Goal: Information Seeking & Learning: Learn about a topic

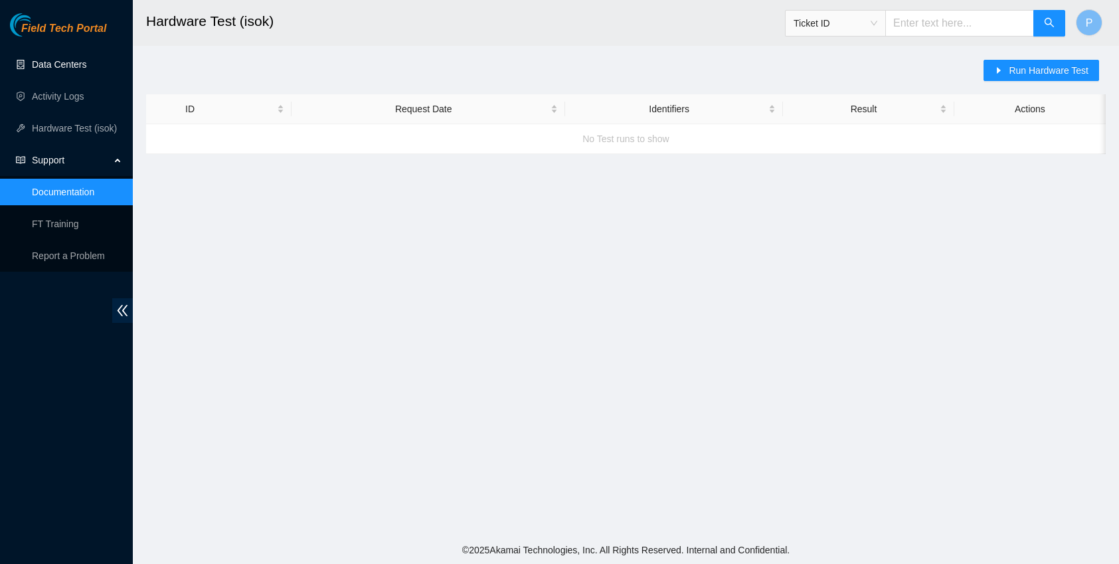
click at [75, 67] on link "Data Centers" at bounding box center [59, 64] width 54 height 11
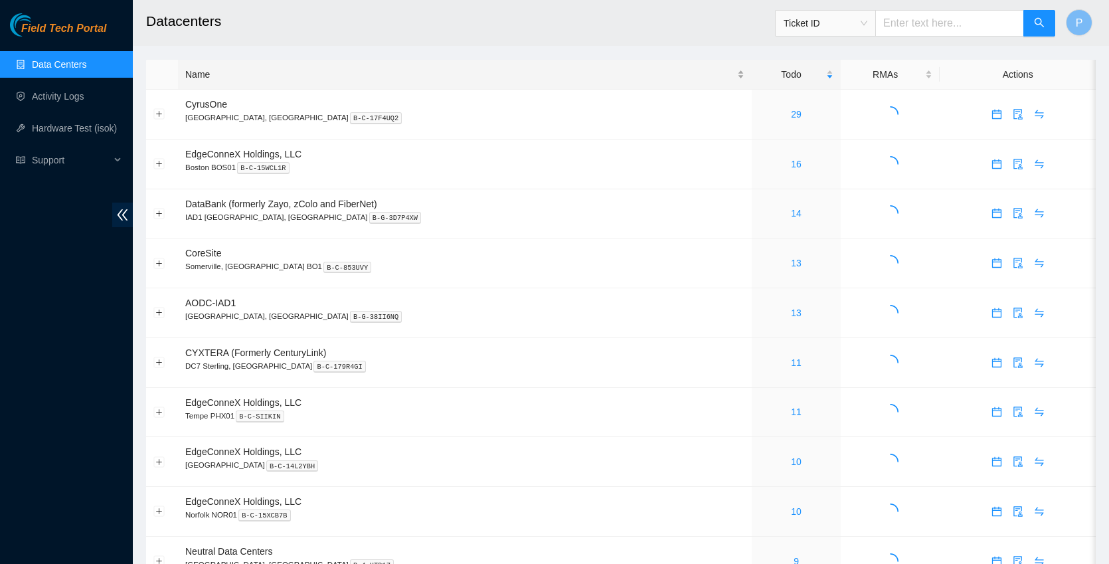
click at [239, 75] on div "Name" at bounding box center [464, 74] width 559 height 15
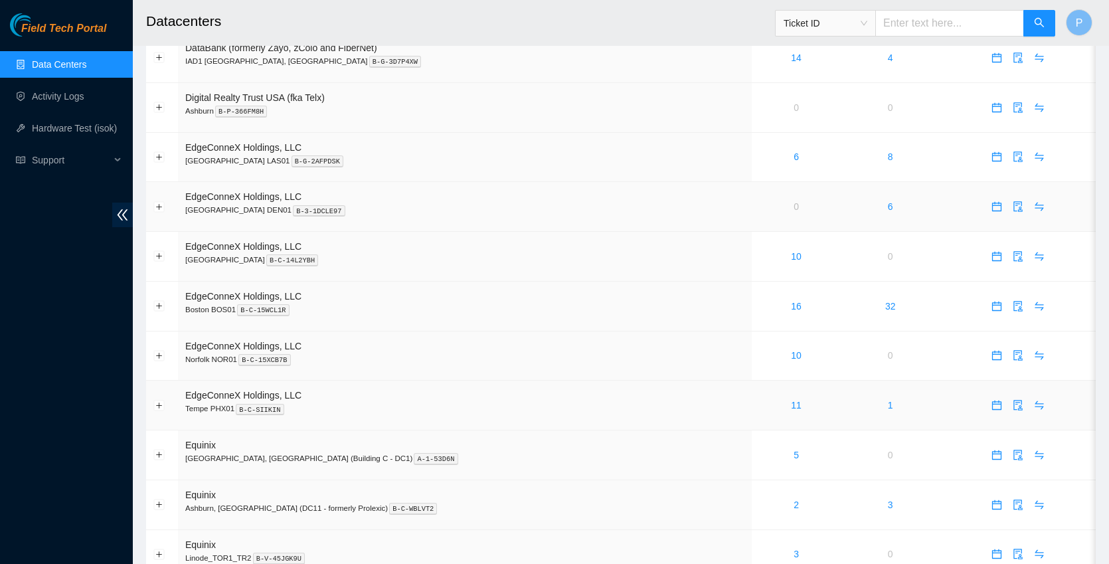
scroll to position [455, 0]
click at [791, 402] on link "11" at bounding box center [796, 403] width 11 height 11
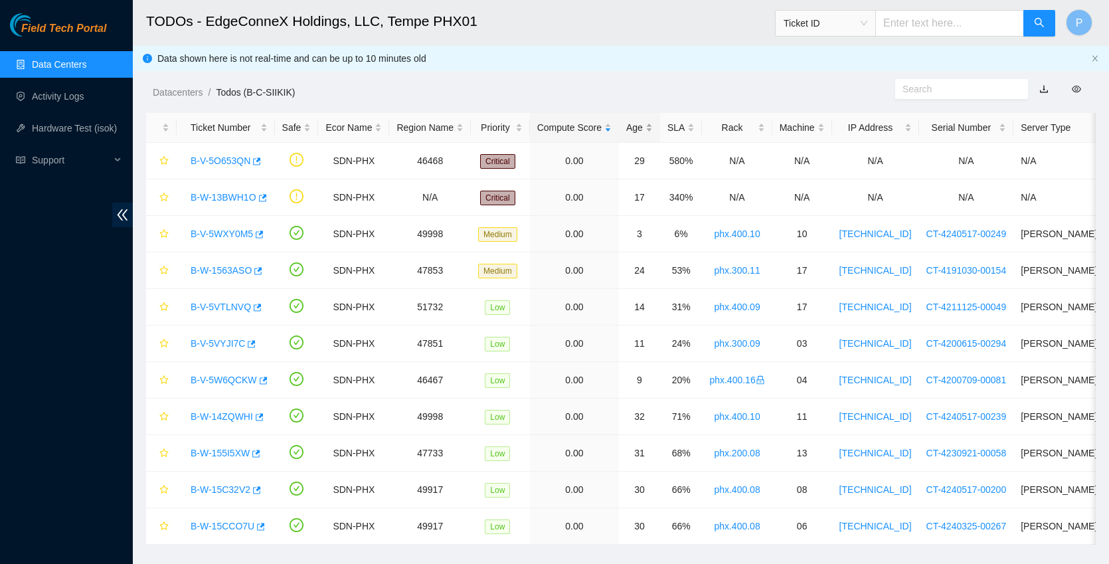
click at [653, 125] on div "Age" at bounding box center [639, 127] width 27 height 15
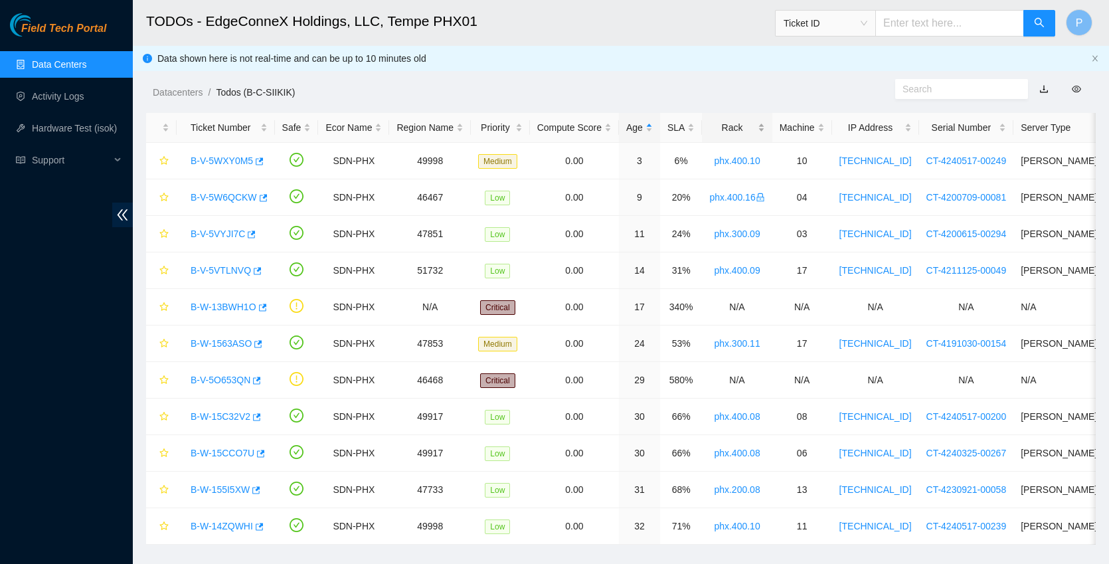
click at [738, 127] on div "Rack" at bounding box center [736, 127] width 55 height 15
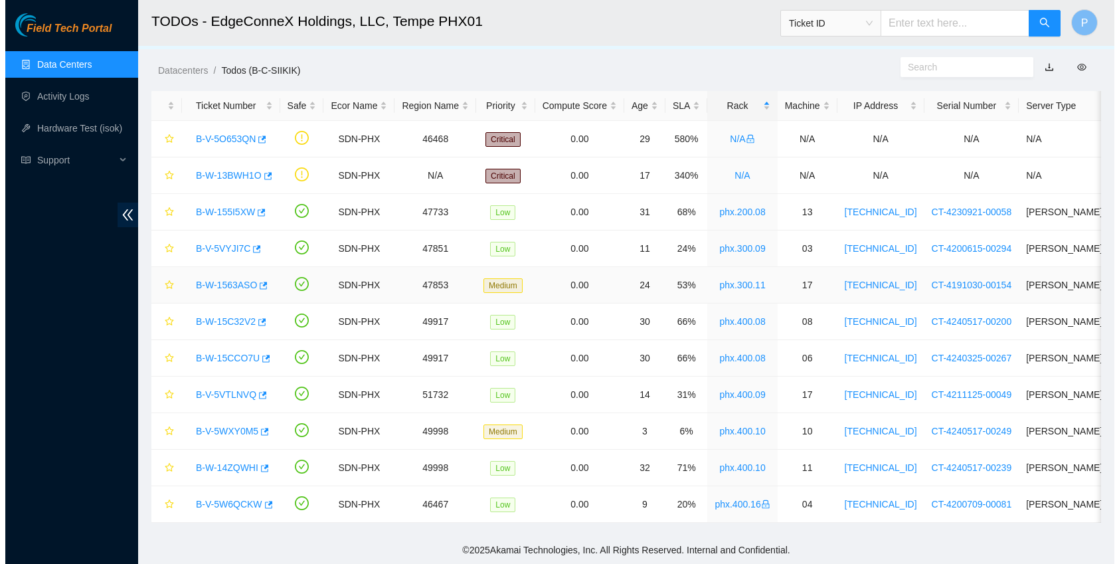
scroll to position [32, 0]
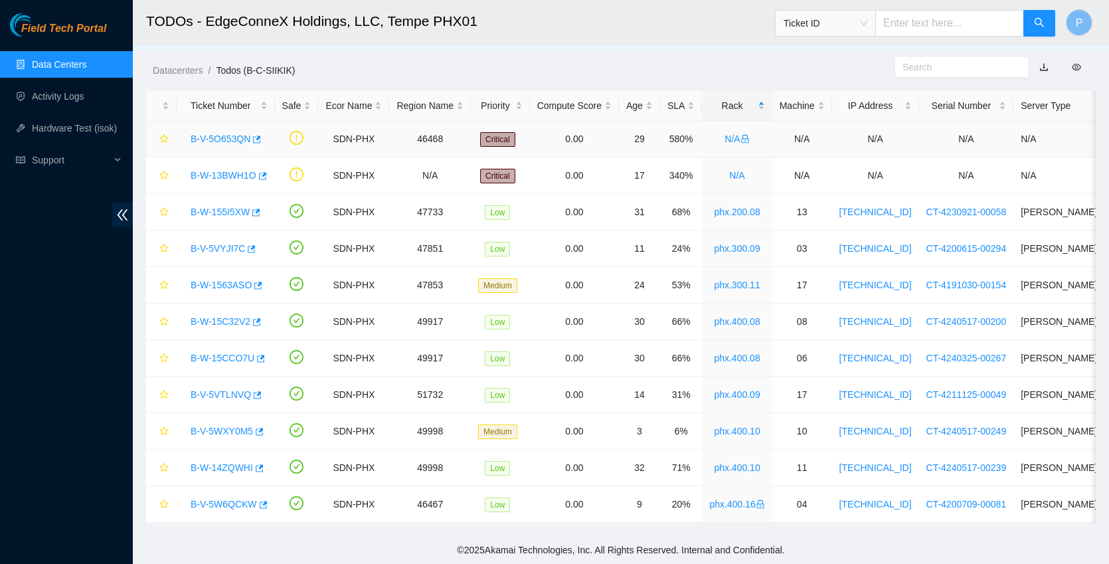
click at [229, 133] on link "B-V-5O653QN" at bounding box center [221, 138] width 60 height 11
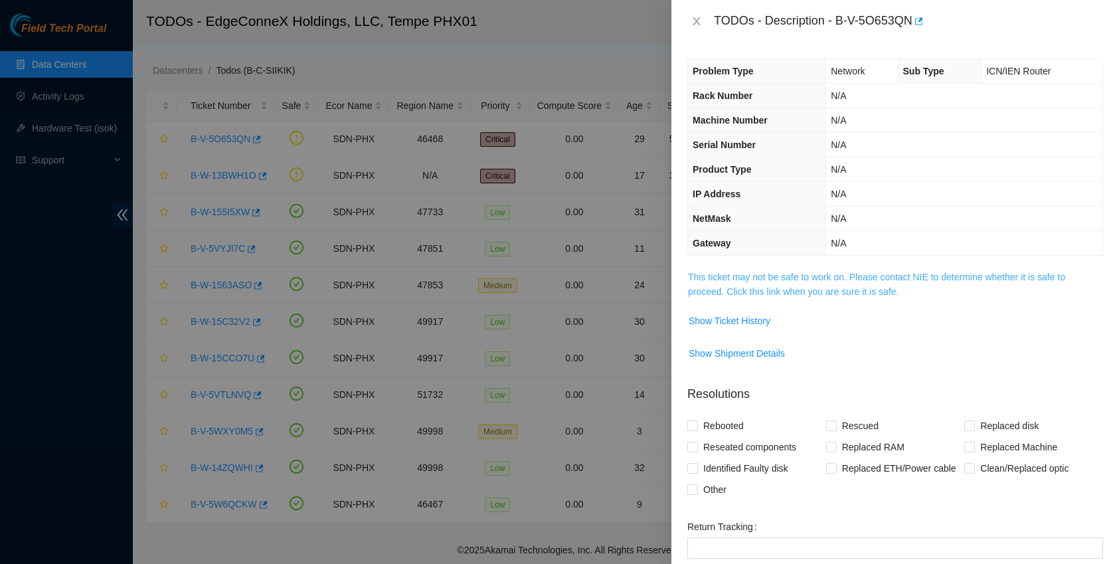
click at [777, 282] on link "This ticket may not be safe to work on. Please contact NIE to determine whether…" at bounding box center [876, 284] width 377 height 25
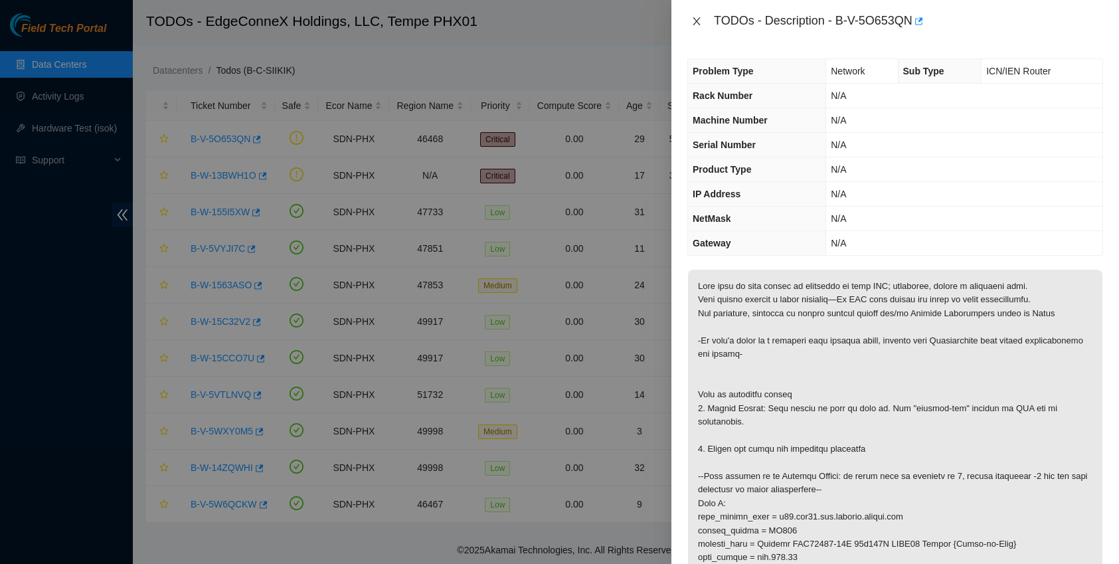
click at [693, 18] on icon "close" at bounding box center [696, 21] width 7 height 8
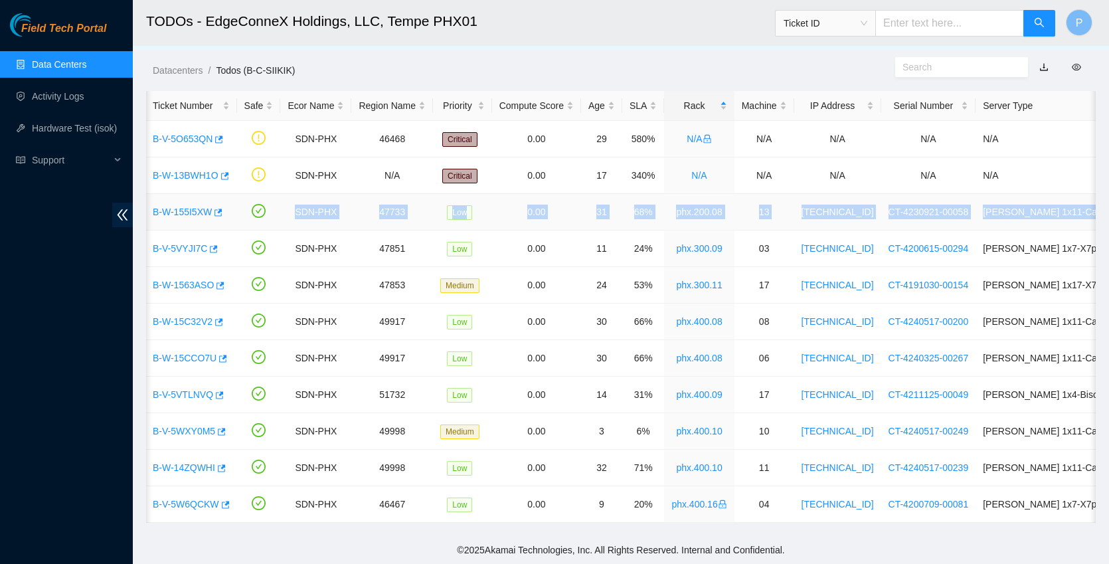
scroll to position [0, 260]
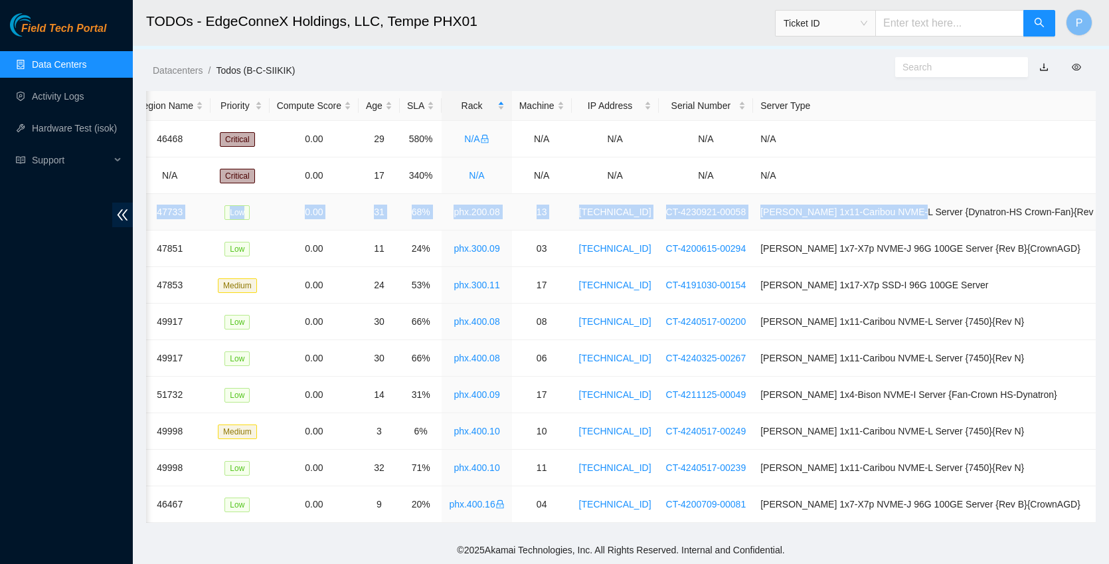
drag, startPoint x: 337, startPoint y: 201, endPoint x: 940, endPoint y: 204, distance: 602.9
click at [940, 204] on tr "B-W-155I5XW SDN-PHX 47733 Low 0.00 31 68% phx.200.08 13 [TECHNICAL_ID] CT-42309…" at bounding box center [500, 212] width 1228 height 37
copy tr "SDN-PHX 47733 Low 0.00 31 68% phx.200.08 13 [TECHNICAL_ID] CT-4230921-00058 [PE…"
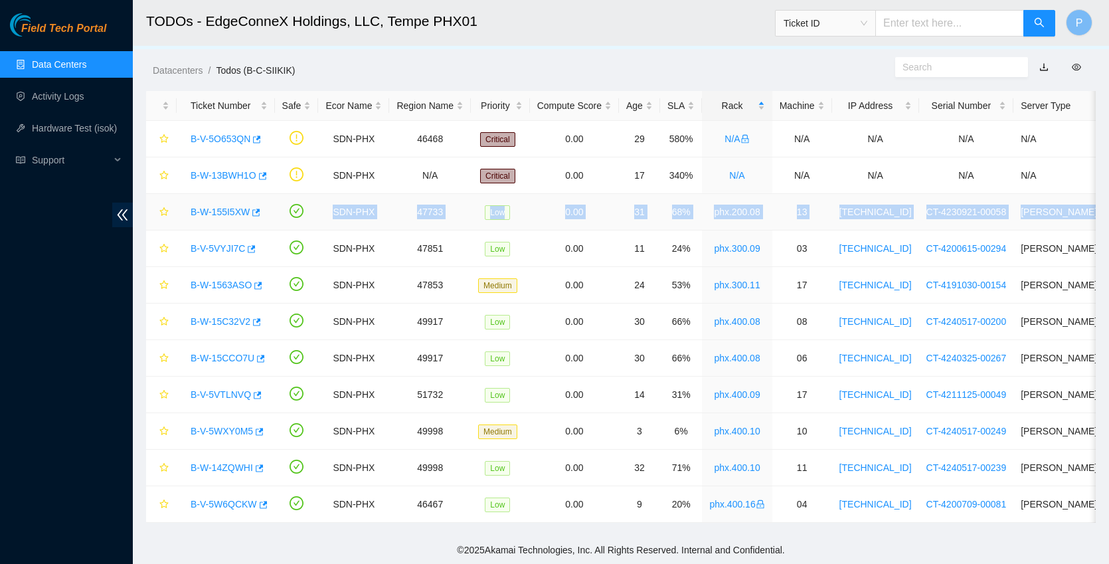
click at [230, 206] on link "B-W-155I5XW" at bounding box center [220, 211] width 59 height 11
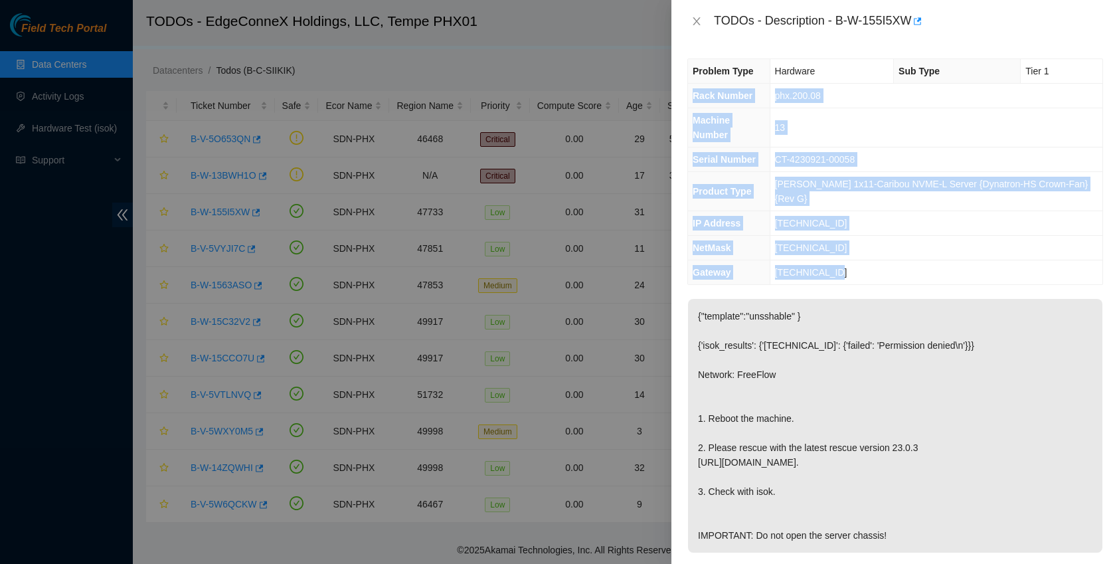
drag, startPoint x: 693, startPoint y: 94, endPoint x: 853, endPoint y: 238, distance: 215.3
click at [853, 238] on tbody "Problem Type Hardware Sub Type Tier 1 Rack Number phx.200.08 Machine Number 13 …" at bounding box center [895, 171] width 414 height 225
copy tbody "Rack Number phx.200.08 Machine Number 13 Serial Number CT-4230921-00058 Product…"
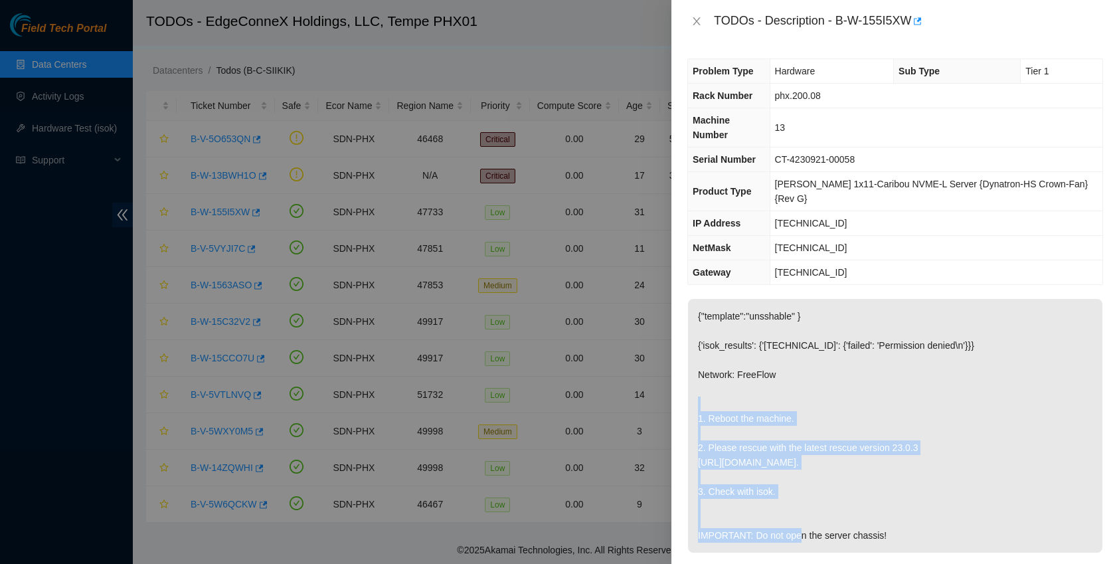
drag, startPoint x: 691, startPoint y: 389, endPoint x: 829, endPoint y: 459, distance: 154.7
click at [829, 459] on p "{"template":"unsshable" } {'isok_results': {'[TECHNICAL_ID]': {'failed': 'Permi…" at bounding box center [895, 426] width 414 height 254
copy p "1. Reboot the machine. 2. Please rescue with the latest rescue version 23.0.3 […"
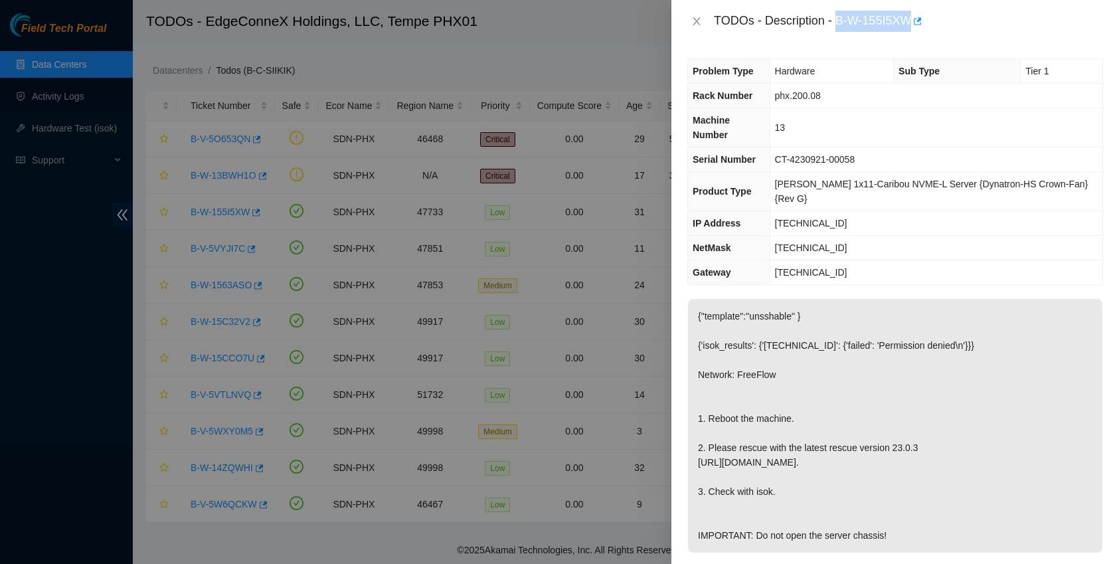
drag, startPoint x: 840, startPoint y: 21, endPoint x: 916, endPoint y: 21, distance: 75.7
click at [916, 21] on div "TODOs - Description - B-W-155I5XW" at bounding box center [908, 21] width 389 height 21
copy div "B-W-155I5XW"
click at [696, 19] on icon "close" at bounding box center [696, 21] width 11 height 11
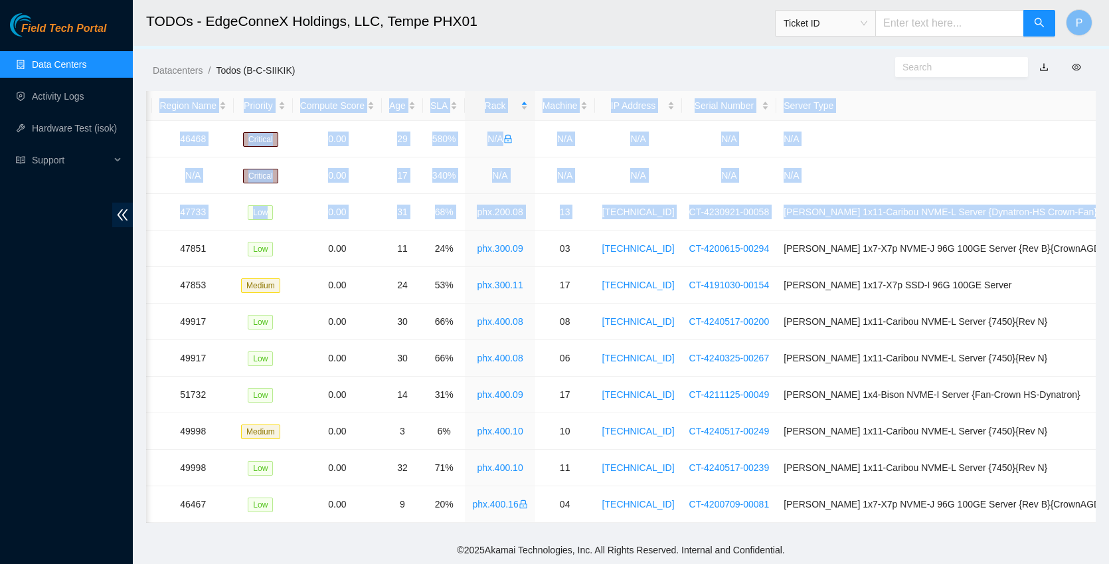
scroll to position [0, 260]
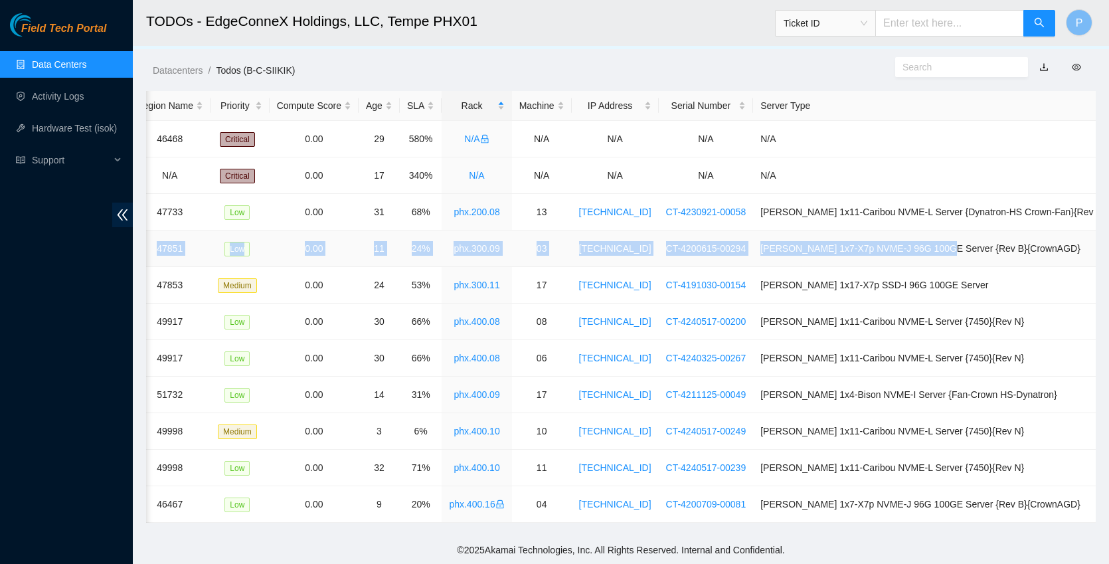
drag, startPoint x: 337, startPoint y: 236, endPoint x: 969, endPoint y: 241, distance: 632.8
click at [969, 241] on tr "B-V-5VYJI7C SDN-PHX 47851 Low 0.00 11 24% phx.300.09 03 [TECHNICAL_ID] CT-42006…" at bounding box center [500, 248] width 1228 height 37
copy tr "SDN-PHX 47851 Low 0.00 11 24% phx.300.09 03 [TECHNICAL_ID] CT-4200615-00294 [PE…"
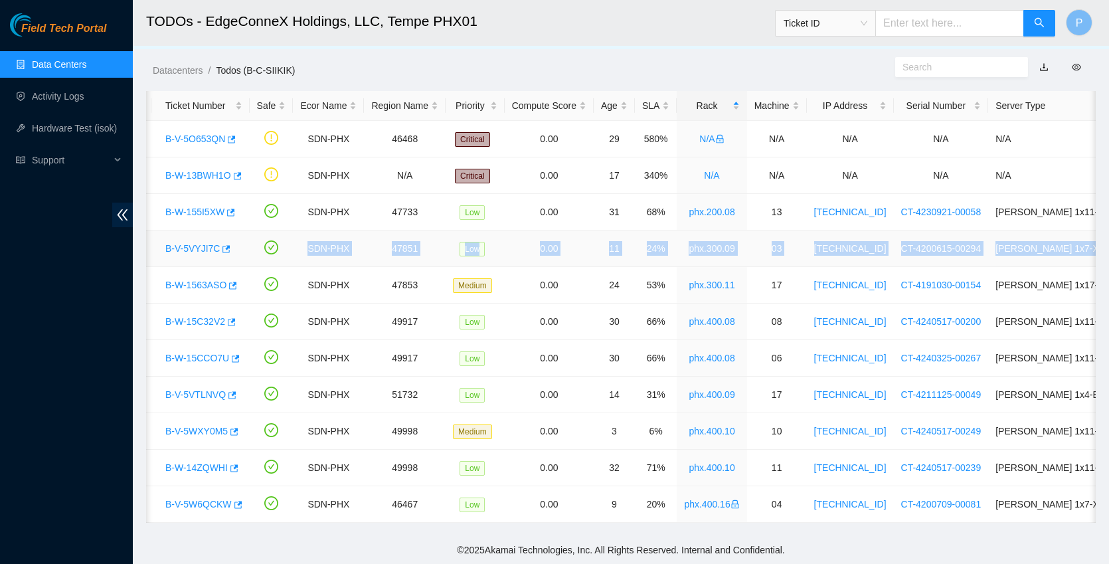
scroll to position [0, 0]
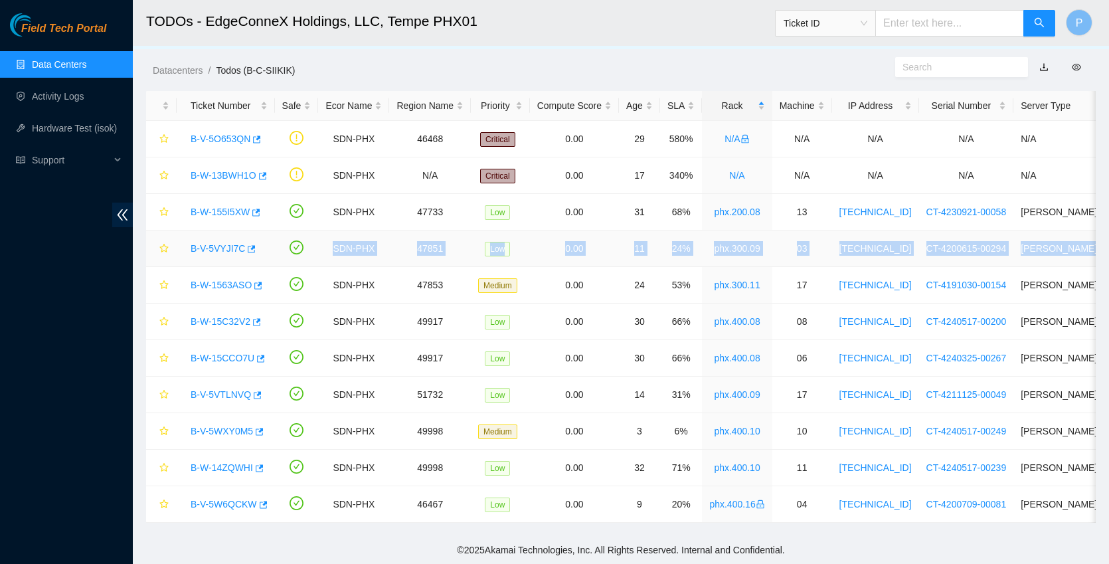
click at [232, 243] on link "B-V-5VYJI7C" at bounding box center [218, 248] width 54 height 11
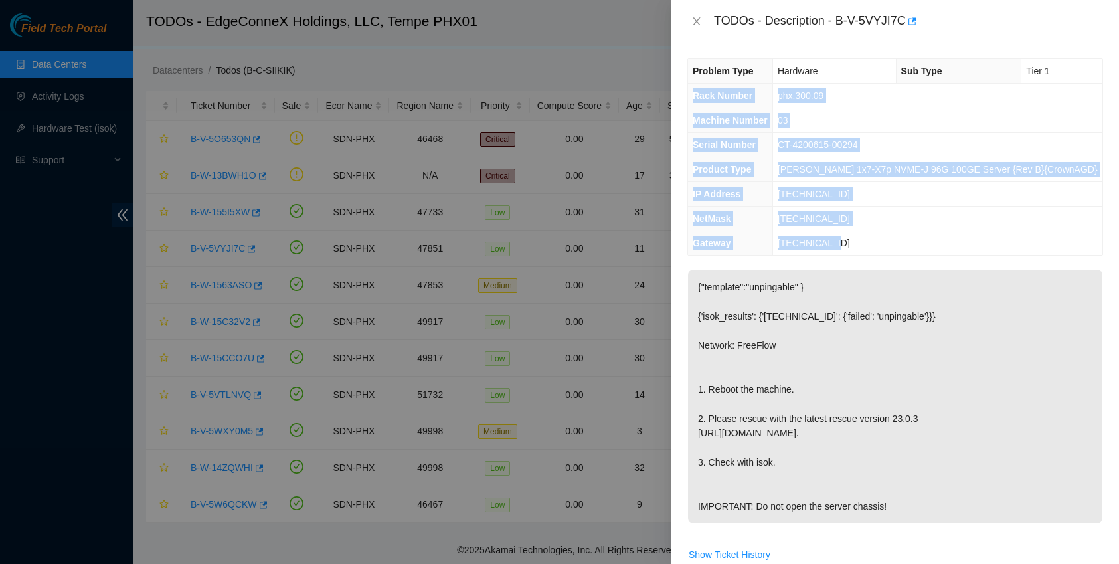
drag, startPoint x: 691, startPoint y: 97, endPoint x: 849, endPoint y: 242, distance: 214.7
click at [849, 242] on tbody "Problem Type Hardware Sub Type Tier 1 Rack Number phx.300.09 Machine Number 03 …" at bounding box center [895, 157] width 414 height 196
copy tbody "Rack Number phx.300.09 Machine Number 03 Serial Number CT-4200615-00294 Product…"
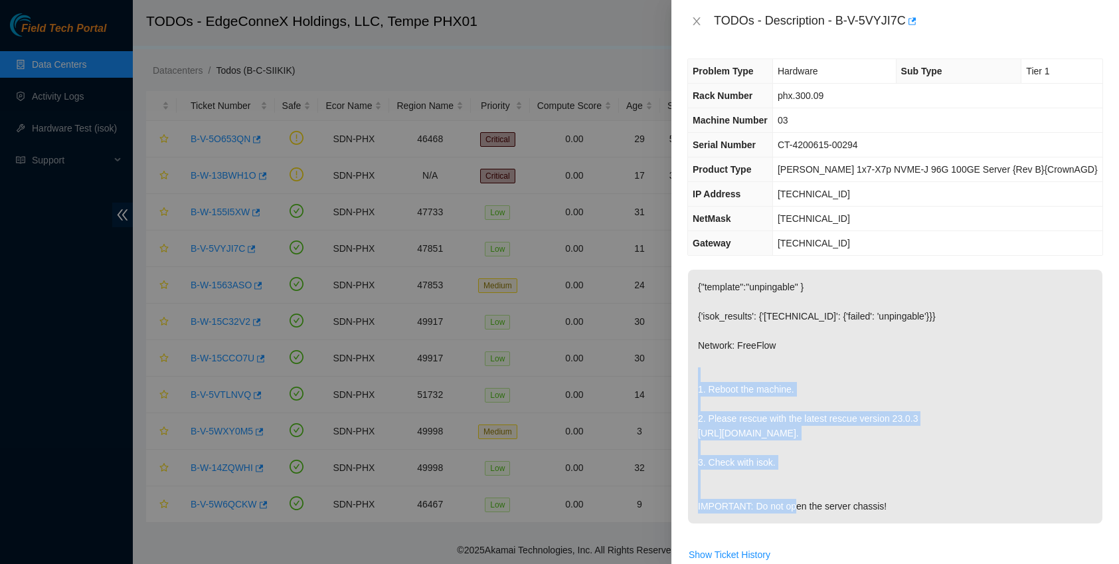
drag, startPoint x: 696, startPoint y: 390, endPoint x: 804, endPoint y: 461, distance: 128.9
click at [804, 461] on p "{"template":"unpingable" } {'isok_results': {'[TECHNICAL_ID]': {'failed': 'unpi…" at bounding box center [895, 397] width 414 height 254
copy p "1. Reboot the machine. 2. Please rescue with the latest rescue version 23.0.3 […"
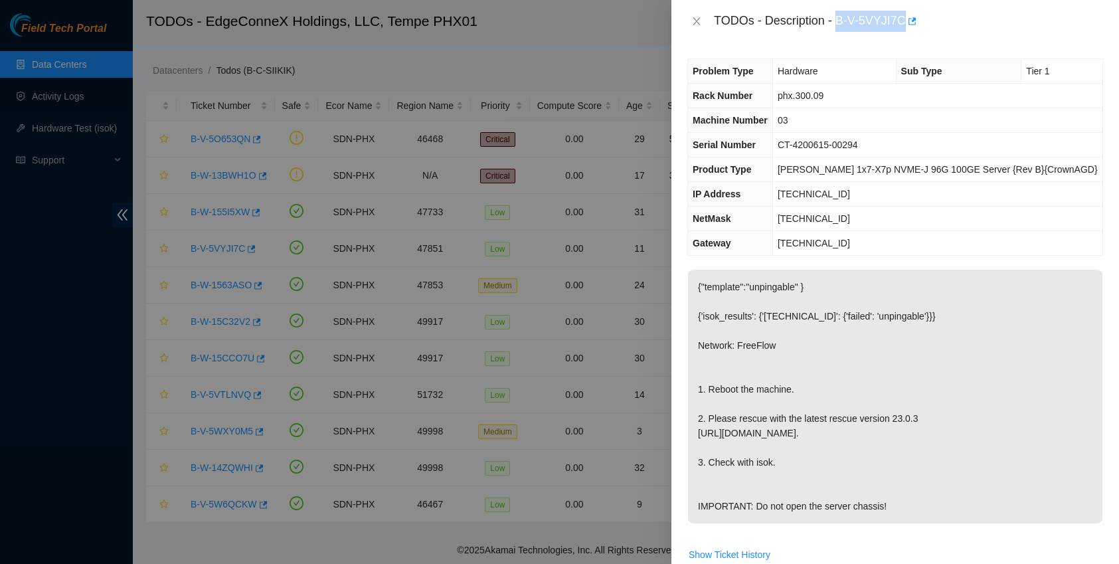
drag, startPoint x: 841, startPoint y: 18, endPoint x: 907, endPoint y: 28, distance: 67.1
click at [907, 28] on div "TODOs - Description - B-V-5VYJI7C" at bounding box center [908, 21] width 389 height 21
copy div "B-V-5VYJI7C"
click at [691, 21] on icon "close" at bounding box center [696, 21] width 11 height 11
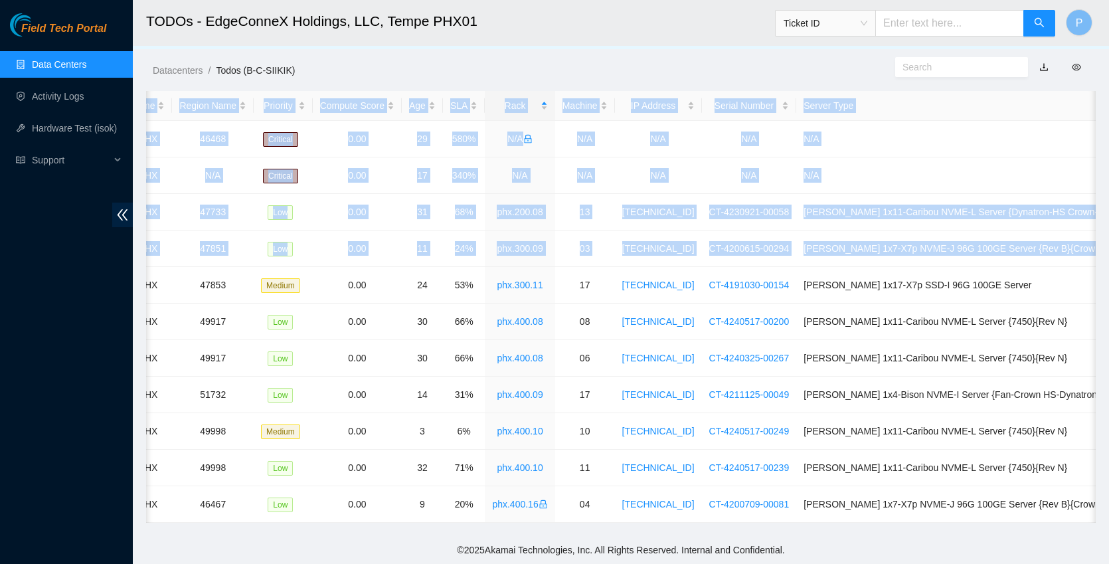
scroll to position [0, 260]
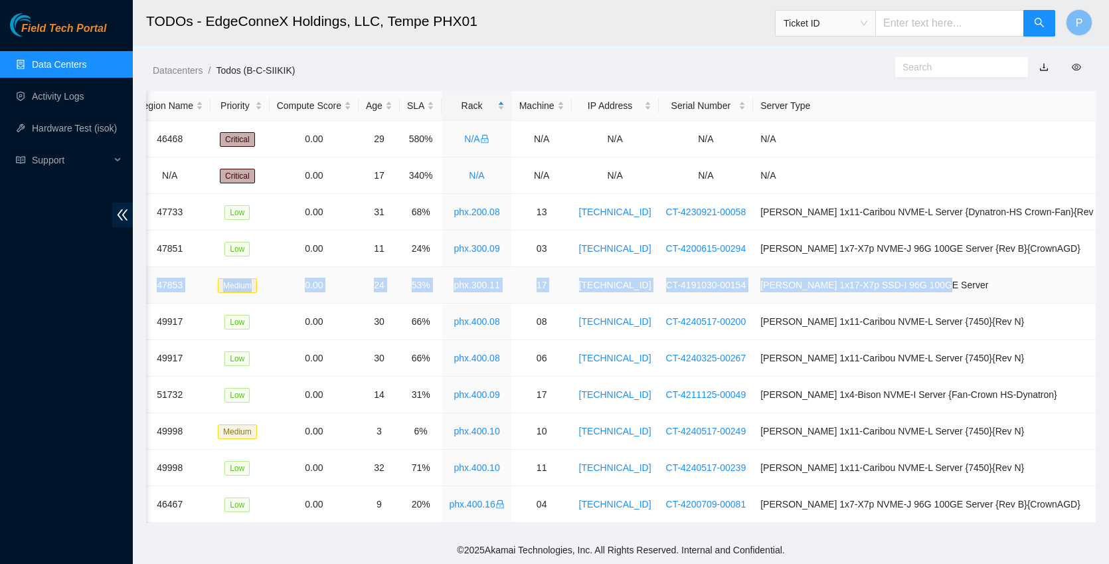
drag, startPoint x: 337, startPoint y: 274, endPoint x: 972, endPoint y: 278, distance: 634.8
click at [972, 278] on tr "B-W-1563ASO SDN-PHX 47853 Medium 0.00 24 53% phx.300.11 17 [TECHNICAL_ID] CT-41…" at bounding box center [500, 285] width 1228 height 37
copy tr "SDN-PHX 47853 Medium 0.00 24 53% phx.300.11 17 [TECHNICAL_ID] CT-4191030-00154 …"
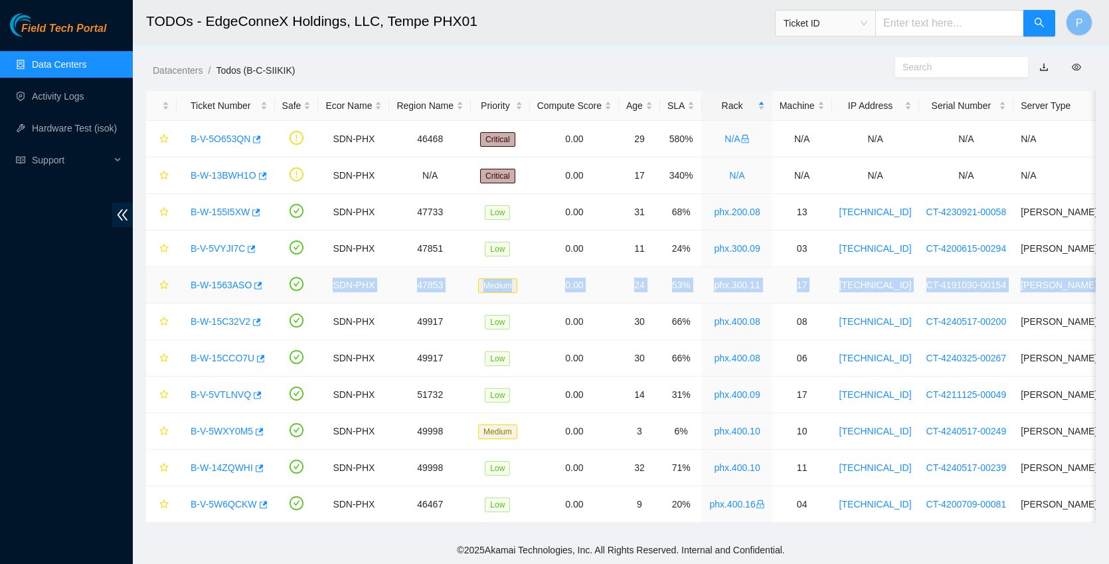
click at [220, 274] on div "B-W-1563ASO" at bounding box center [226, 284] width 84 height 21
click at [233, 280] on link "B-W-1563ASO" at bounding box center [221, 285] width 61 height 11
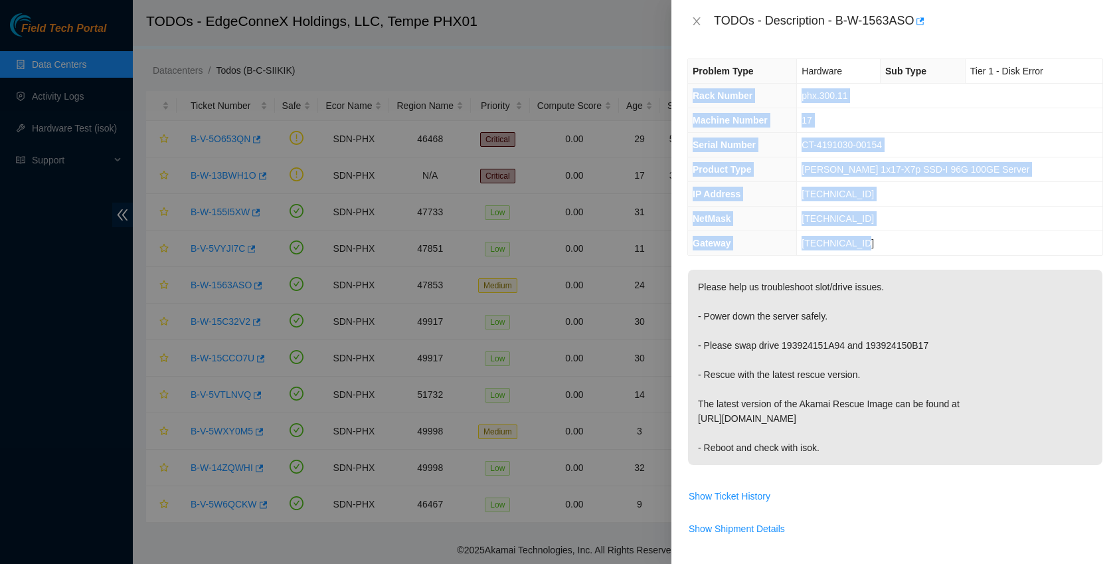
drag, startPoint x: 694, startPoint y: 97, endPoint x: 905, endPoint y: 244, distance: 257.1
click at [905, 244] on tbody "Problem Type Hardware Sub Type Tier 1 - Disk Error Rack Number phx.300.11 Machi…" at bounding box center [895, 157] width 414 height 196
copy tbody "Rack Number phx.300.11 Machine Number 17 Serial Number CT-4191030-00154 Product…"
drag, startPoint x: 696, startPoint y: 288, endPoint x: 898, endPoint y: 448, distance: 256.6
click at [898, 448] on p "Please help us troubleshoot slot/drive issues. - Power down the server safely. …" at bounding box center [895, 367] width 414 height 195
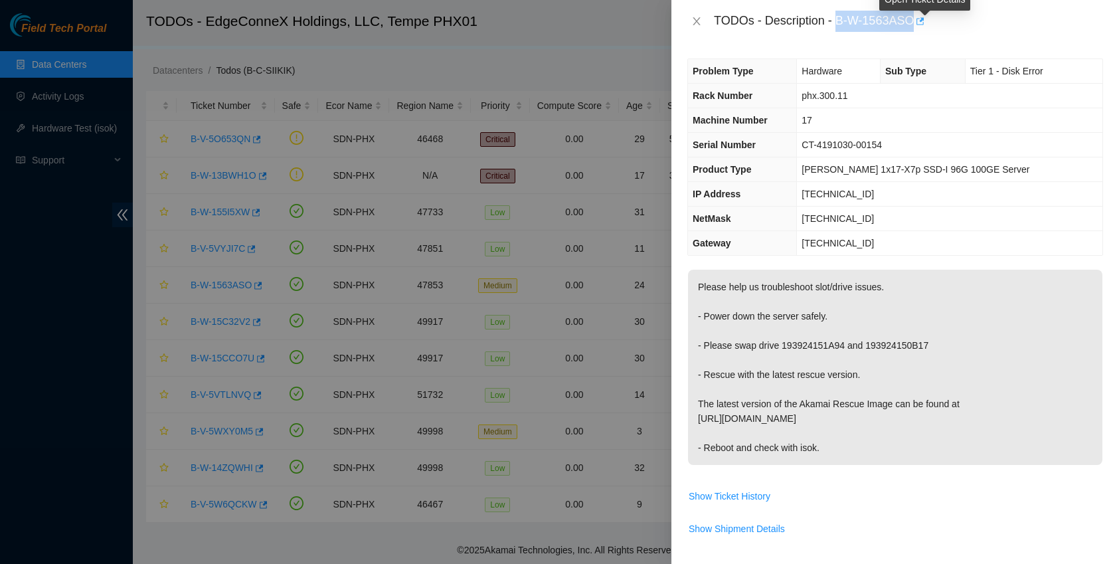
drag, startPoint x: 839, startPoint y: 16, endPoint x: 921, endPoint y: 18, distance: 81.7
click at [921, 18] on div "TODOs - Description - B-W-1563ASO" at bounding box center [908, 21] width 389 height 21
click at [693, 21] on icon "close" at bounding box center [696, 21] width 11 height 11
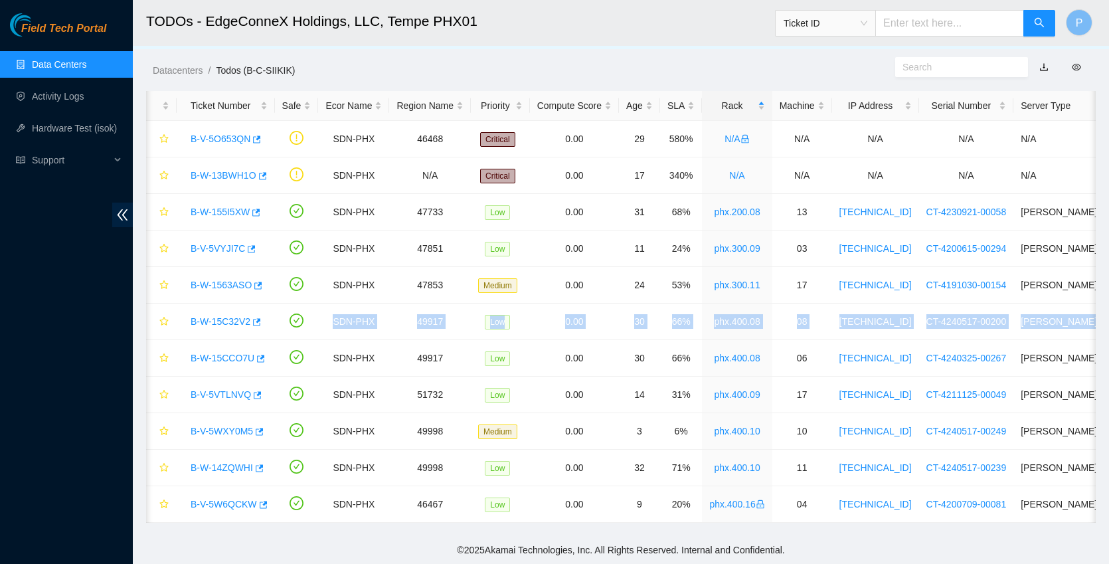
scroll to position [0, 260]
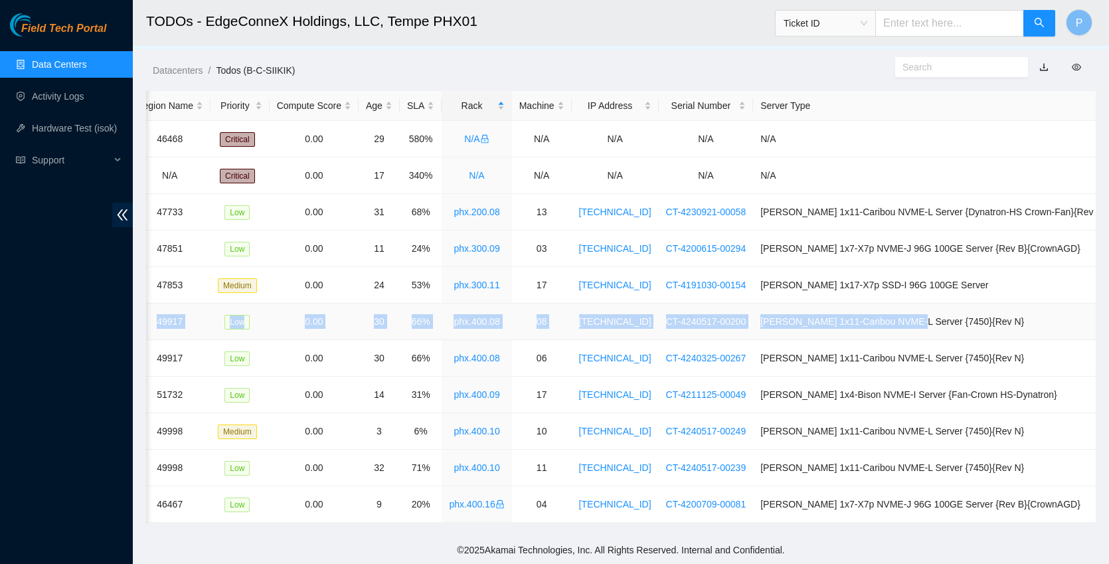
drag, startPoint x: 337, startPoint y: 309, endPoint x: 941, endPoint y: 313, distance: 604.2
click at [941, 313] on tr "B-W-15C32V2 SDN-PHX 49917 Low 0.00 30 66% phx.400.08 08 [TECHNICAL_ID] CT-42405…" at bounding box center [500, 321] width 1228 height 37
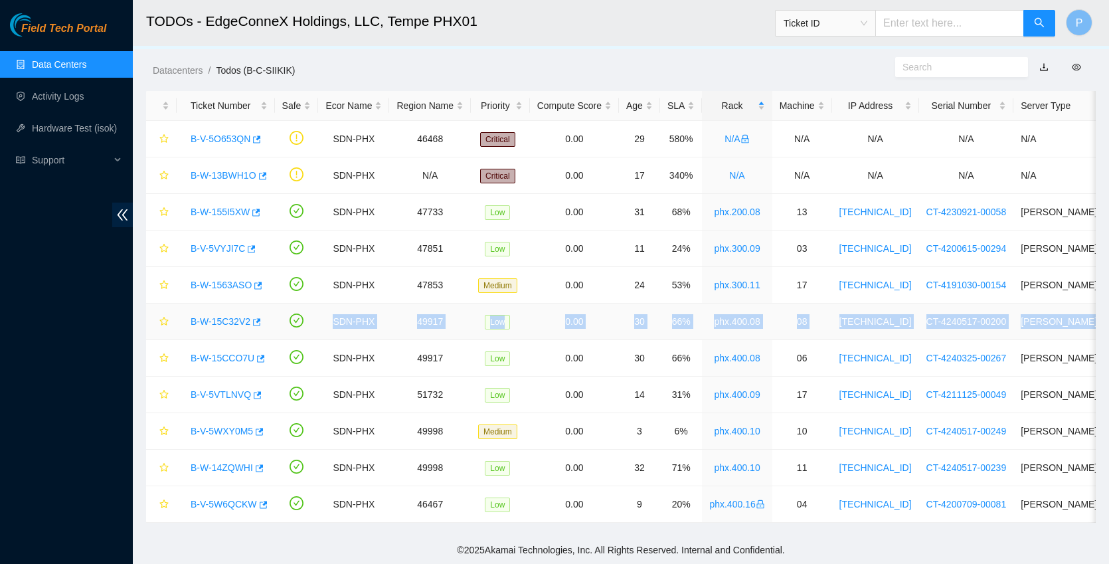
click at [240, 316] on link "B-W-15C32V2" at bounding box center [221, 321] width 60 height 11
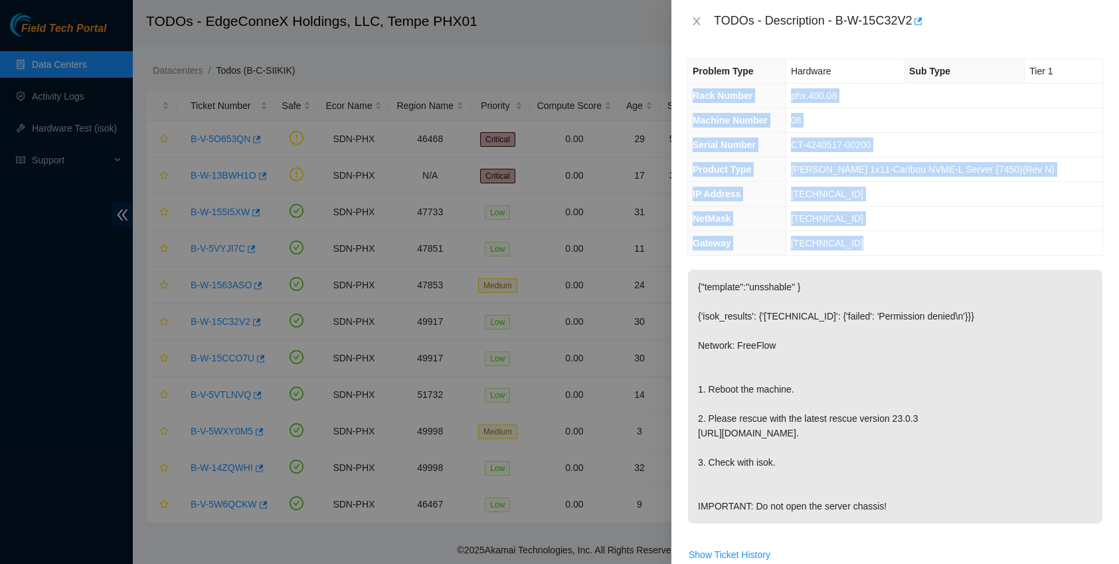
drag, startPoint x: 693, startPoint y: 98, endPoint x: 884, endPoint y: 242, distance: 239.3
click at [884, 242] on tbody "Problem Type Hardware Sub Type Tier 1 Rack Number phx.400.08 Machine Number 08 …" at bounding box center [895, 157] width 414 height 196
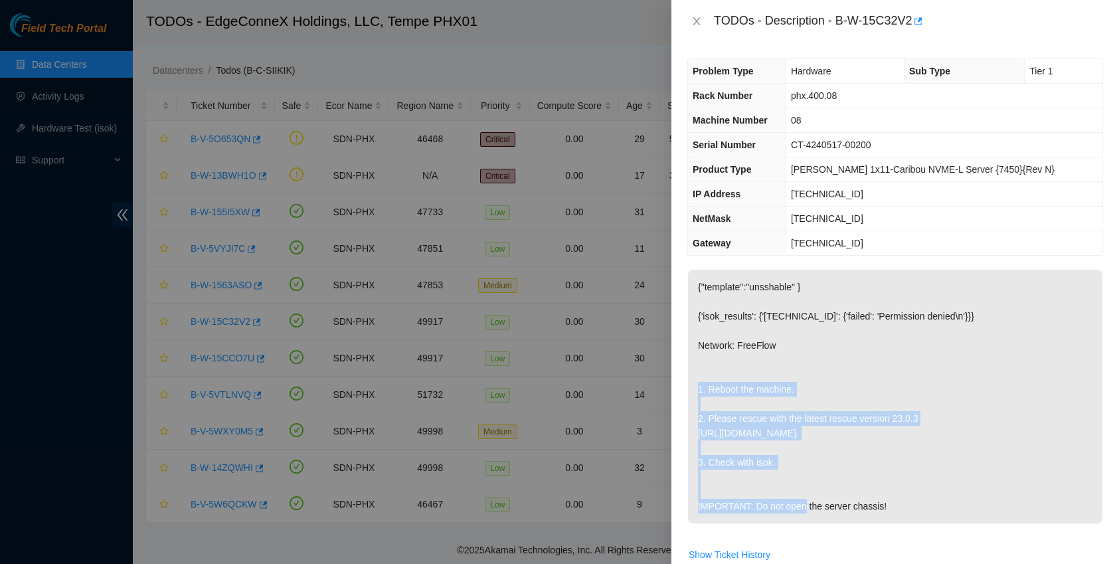
drag, startPoint x: 697, startPoint y: 393, endPoint x: 882, endPoint y: 461, distance: 197.5
click at [882, 461] on p "{"template":"unsshable" } {'isok_results': {'[TECHNICAL_ID]': {'failed': 'Permi…" at bounding box center [895, 397] width 414 height 254
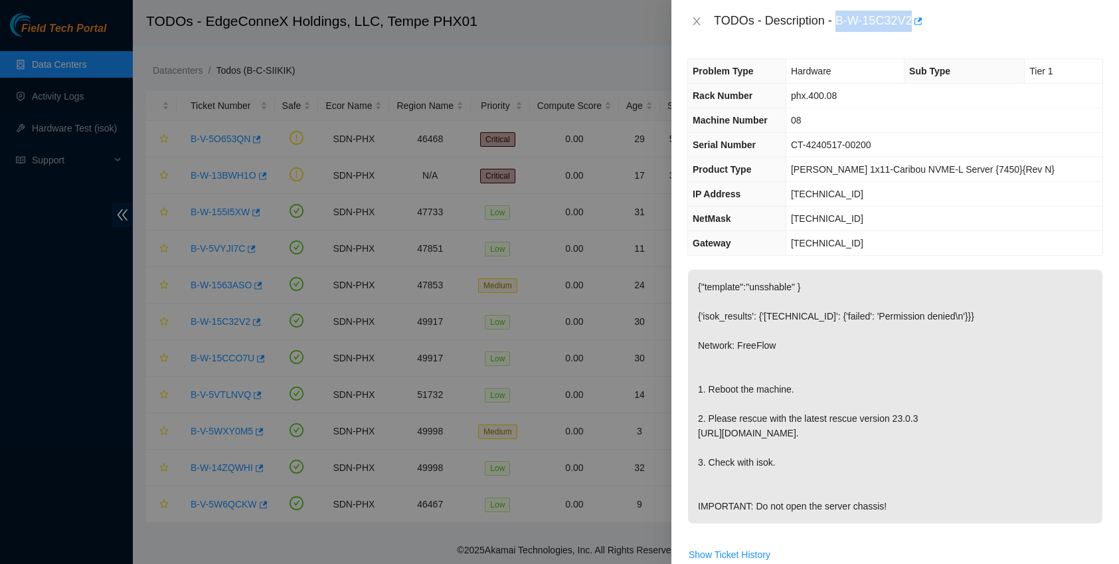
drag, startPoint x: 842, startPoint y: 19, endPoint x: 916, endPoint y: 17, distance: 74.4
click at [916, 17] on div "TODOs - Description - B-W-15C32V2" at bounding box center [908, 21] width 389 height 21
click at [696, 24] on icon "close" at bounding box center [696, 21] width 11 height 11
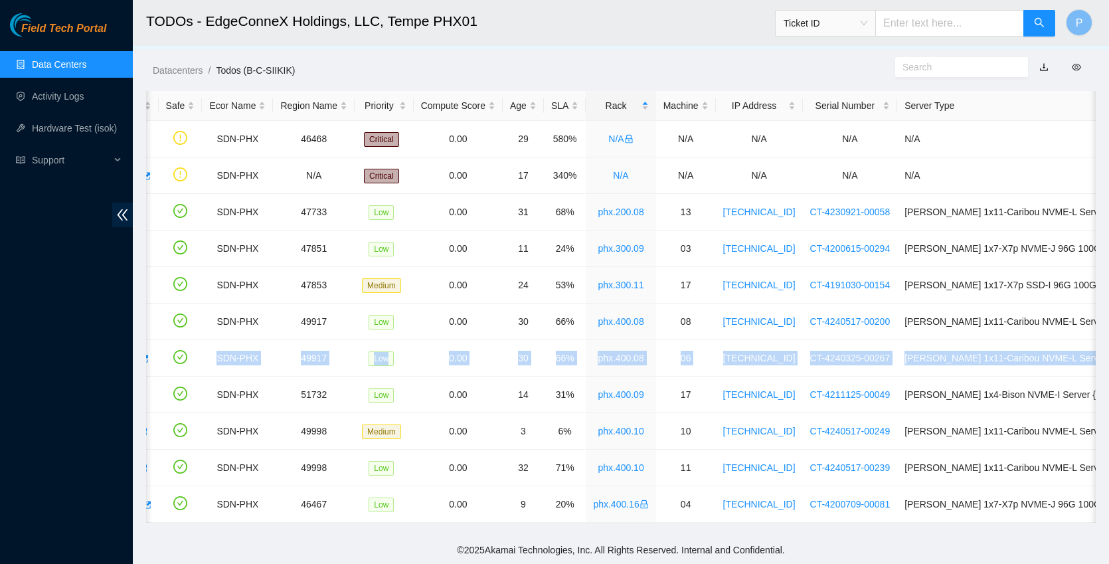
scroll to position [0, 260]
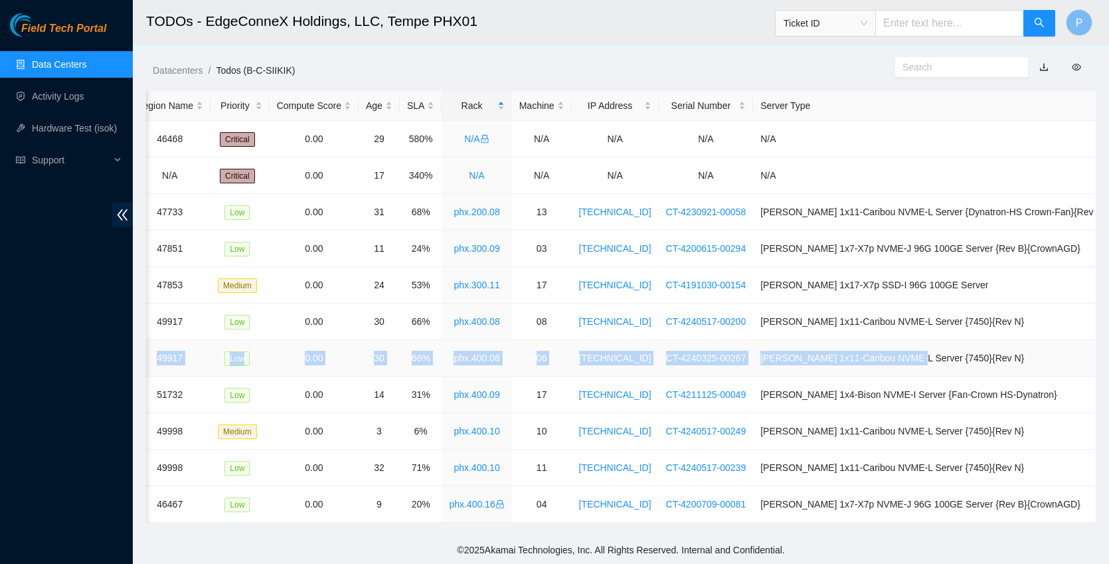
drag, startPoint x: 336, startPoint y: 345, endPoint x: 940, endPoint y: 347, distance: 604.2
click at [940, 347] on tr "B-W-15CCO7U SDN-PHX 49917 Low 0.00 30 66% phx.400.08 06 [TECHNICAL_ID] CT-42403…" at bounding box center [500, 358] width 1228 height 37
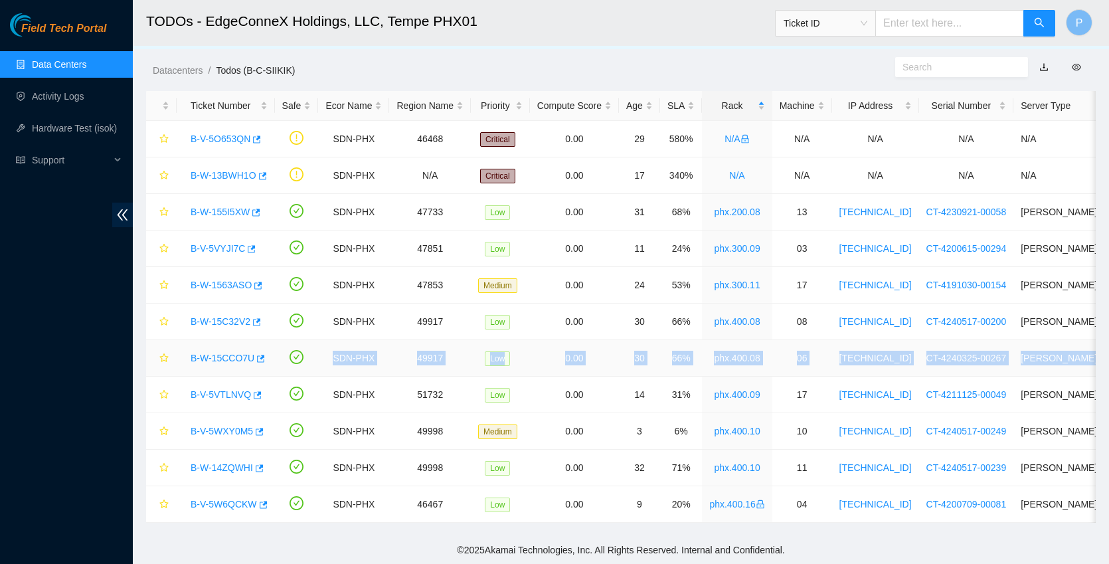
click at [233, 353] on link "B-W-15CCO7U" at bounding box center [223, 358] width 64 height 11
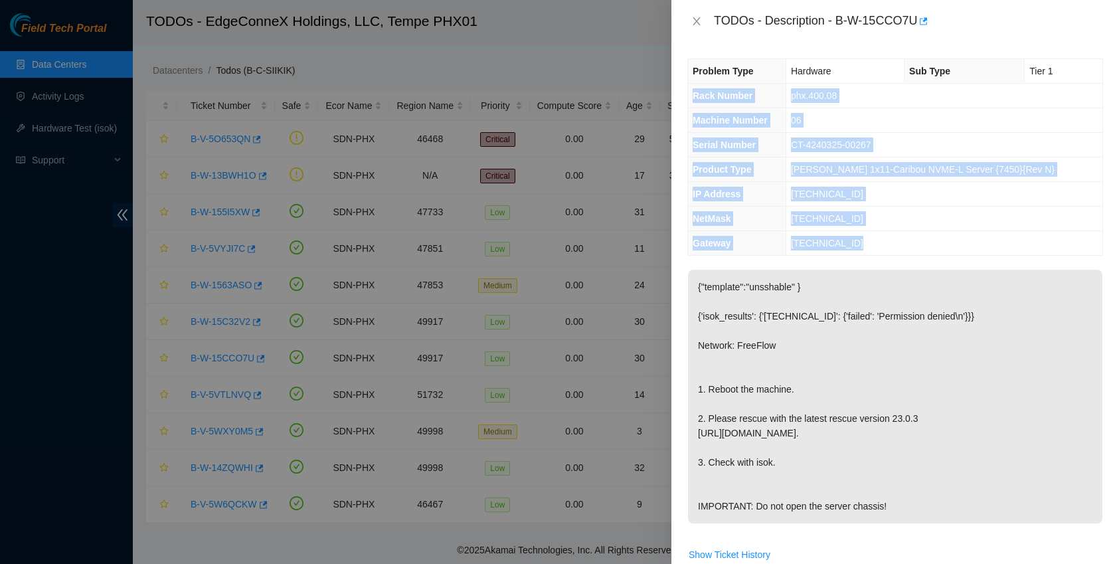
drag, startPoint x: 692, startPoint y: 97, endPoint x: 880, endPoint y: 239, distance: 236.1
click at [880, 239] on tbody "Problem Type Hardware Sub Type Tier 1 Rack Number phx.400.08 Machine Number 06 …" at bounding box center [895, 157] width 414 height 196
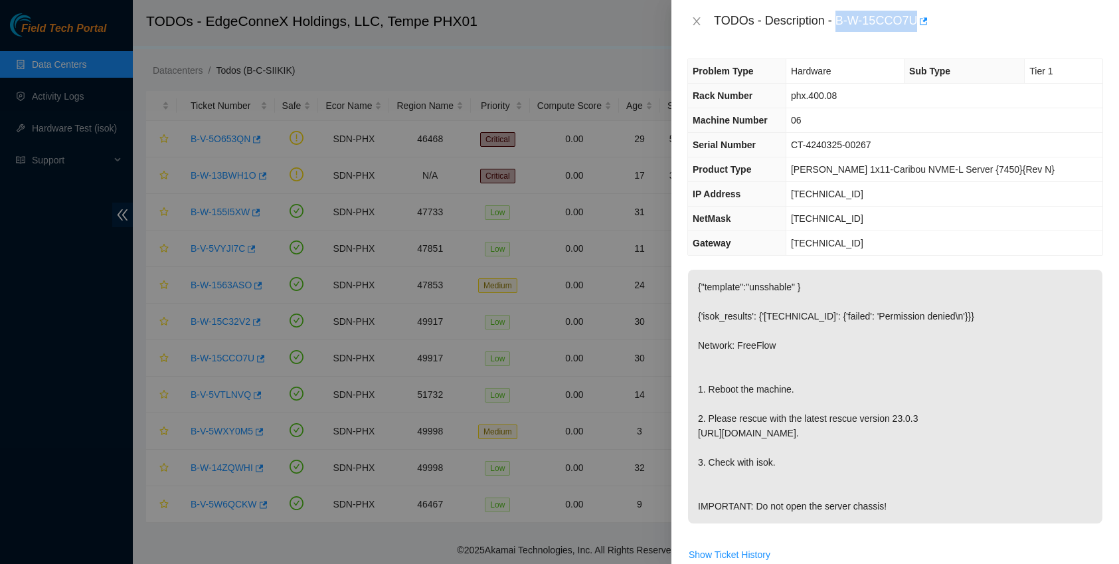
drag, startPoint x: 841, startPoint y: 21, endPoint x: 922, endPoint y: 23, distance: 81.0
click at [922, 23] on div "TODOs - Description - B-W-15CCO7U" at bounding box center [908, 21] width 389 height 21
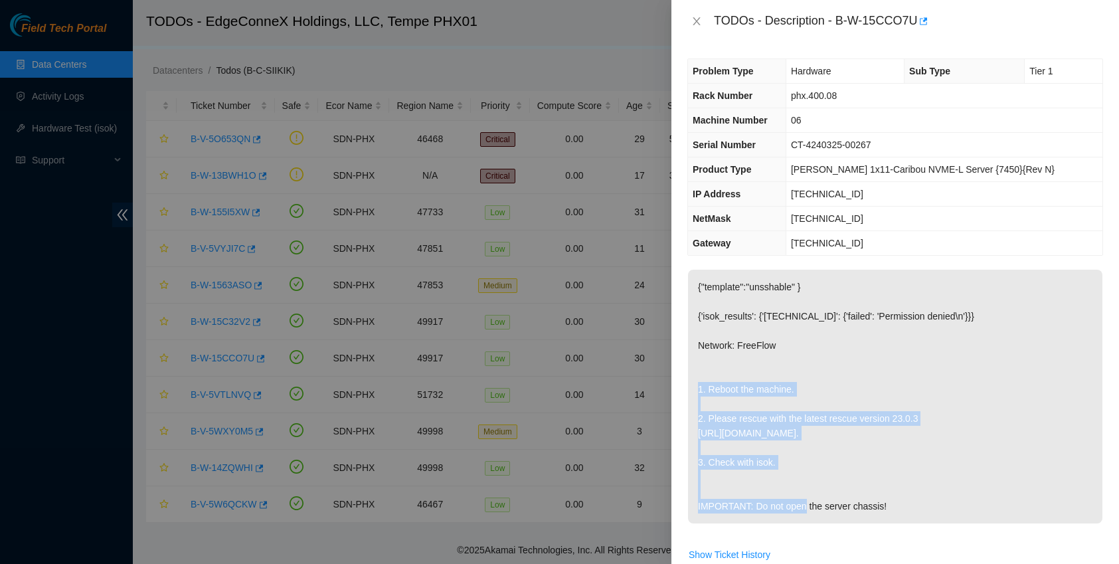
drag, startPoint x: 696, startPoint y: 386, endPoint x: 812, endPoint y: 460, distance: 137.4
click at [812, 460] on p "{"template":"unsshable" } {'isok_results': {'[TECHNICAL_ID]': {'failed': 'Permi…" at bounding box center [895, 397] width 414 height 254
click at [695, 21] on icon "close" at bounding box center [696, 21] width 11 height 11
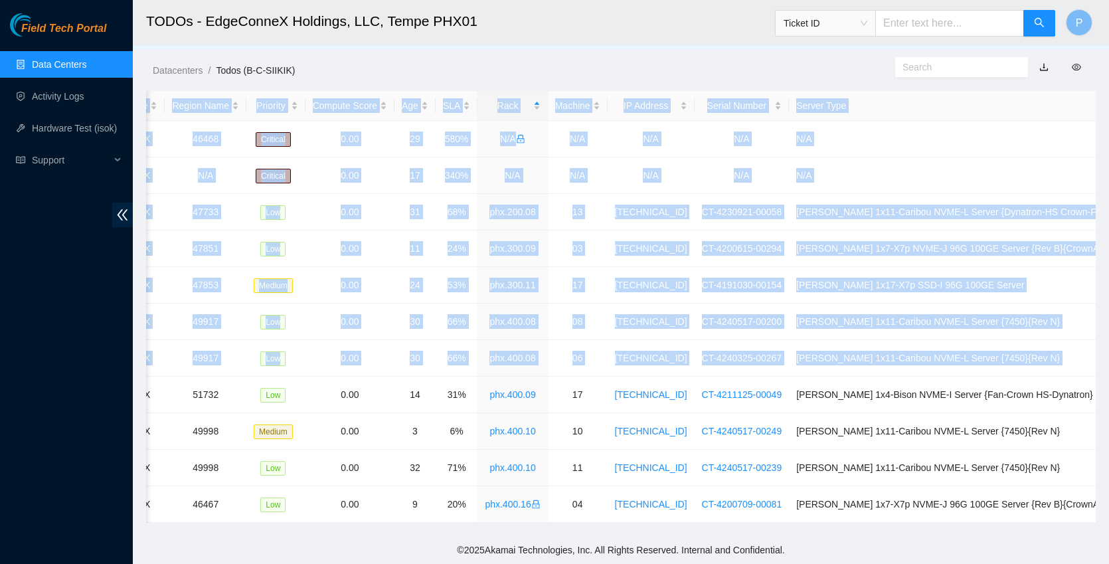
scroll to position [0, 260]
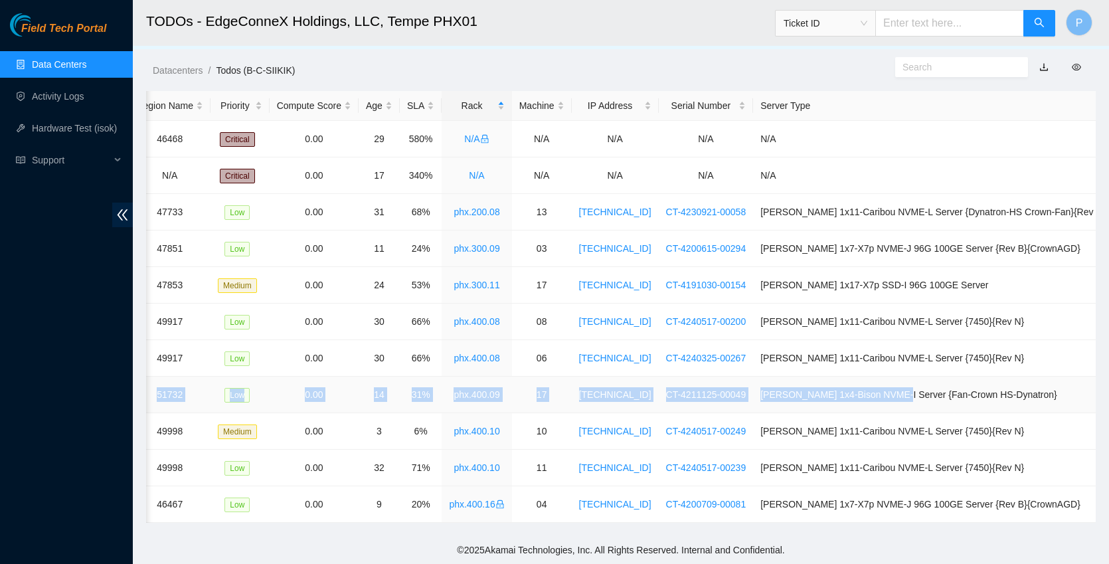
drag, startPoint x: 337, startPoint y: 386, endPoint x: 922, endPoint y: 387, distance: 585.6
click at [922, 387] on tr "B-V-5VTLNVQ SDN-PHX 51732 Low 0.00 14 31% phx.400.09 17 [TECHNICAL_ID] CT-42111…" at bounding box center [500, 394] width 1228 height 37
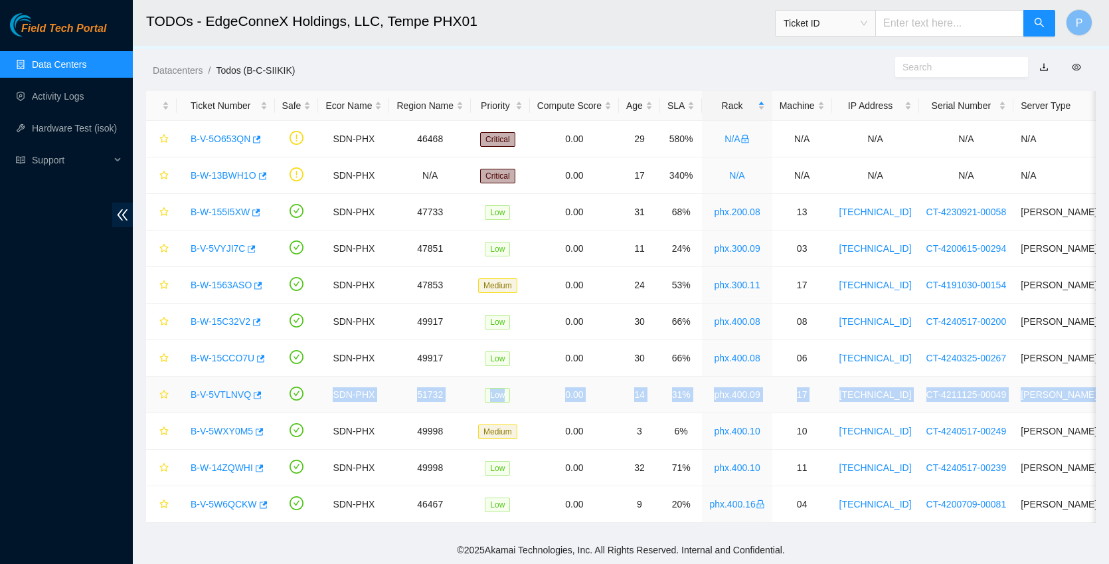
click at [228, 389] on link "B-V-5VTLNVQ" at bounding box center [221, 394] width 60 height 11
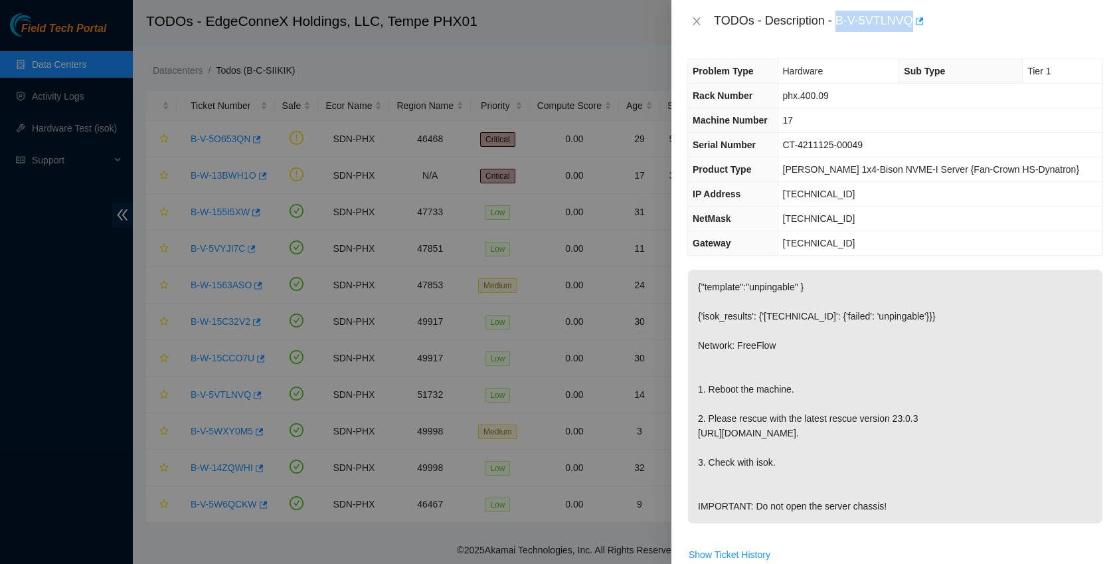
drag, startPoint x: 841, startPoint y: 23, endPoint x: 914, endPoint y: 25, distance: 73.7
click at [914, 25] on div "TODOs - Description - B-V-5VTLNVQ" at bounding box center [908, 21] width 389 height 21
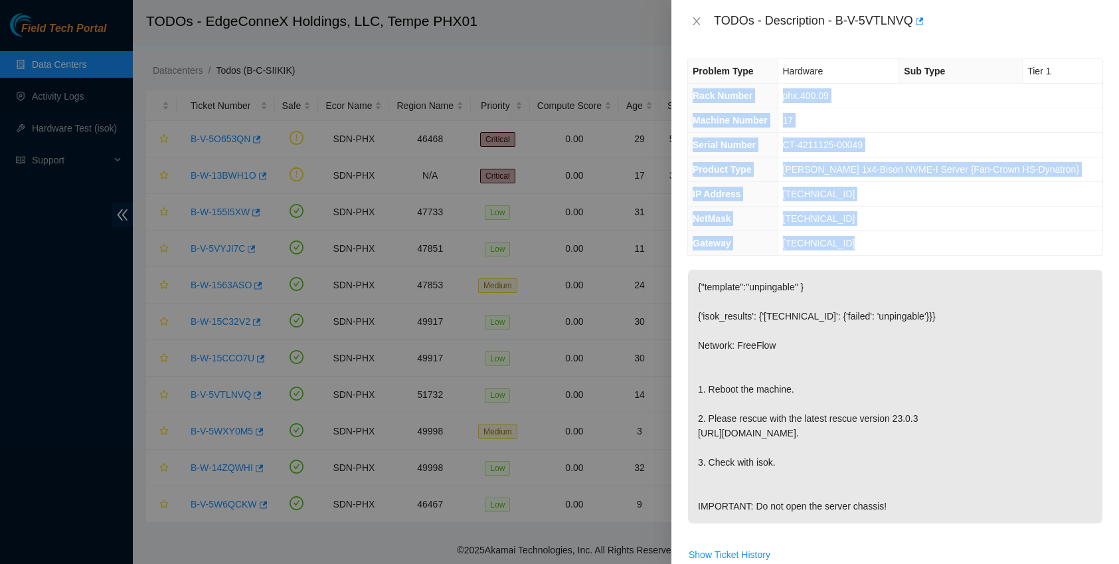
drag, startPoint x: 694, startPoint y: 96, endPoint x: 888, endPoint y: 240, distance: 242.5
click at [888, 240] on tbody "Problem Type Hardware Sub Type Tier 1 Rack Number phx.400.09 Machine Number 17 …" at bounding box center [895, 157] width 414 height 196
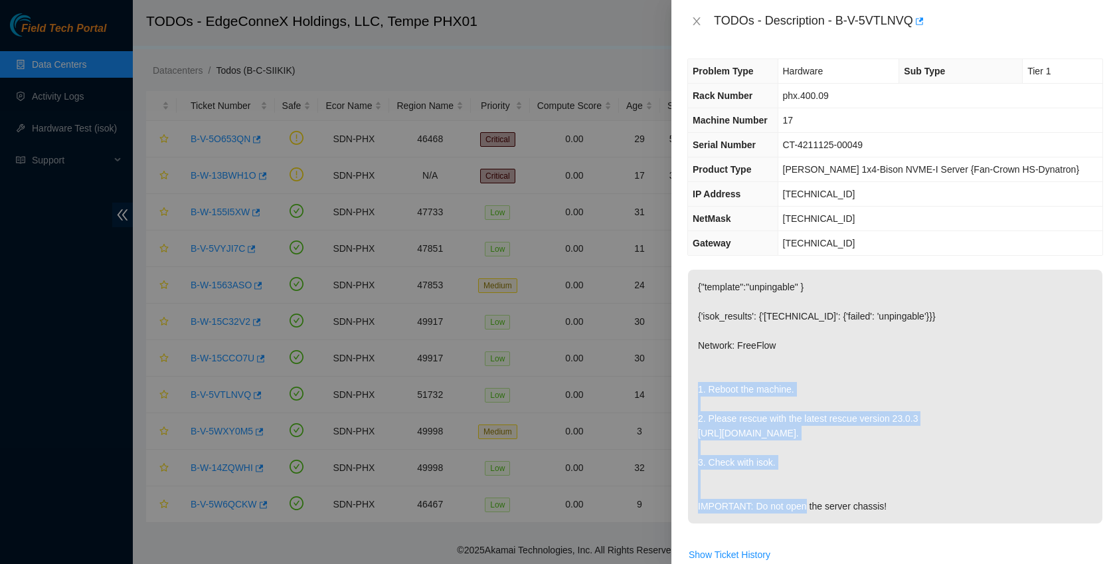
drag, startPoint x: 693, startPoint y: 384, endPoint x: 801, endPoint y: 465, distance: 134.7
click at [801, 465] on p "{"template":"unpingable" } {'isok_results': {'[TECHNICAL_ID]': {'failed': 'unpi…" at bounding box center [895, 397] width 414 height 254
click at [698, 16] on icon "close" at bounding box center [696, 21] width 11 height 11
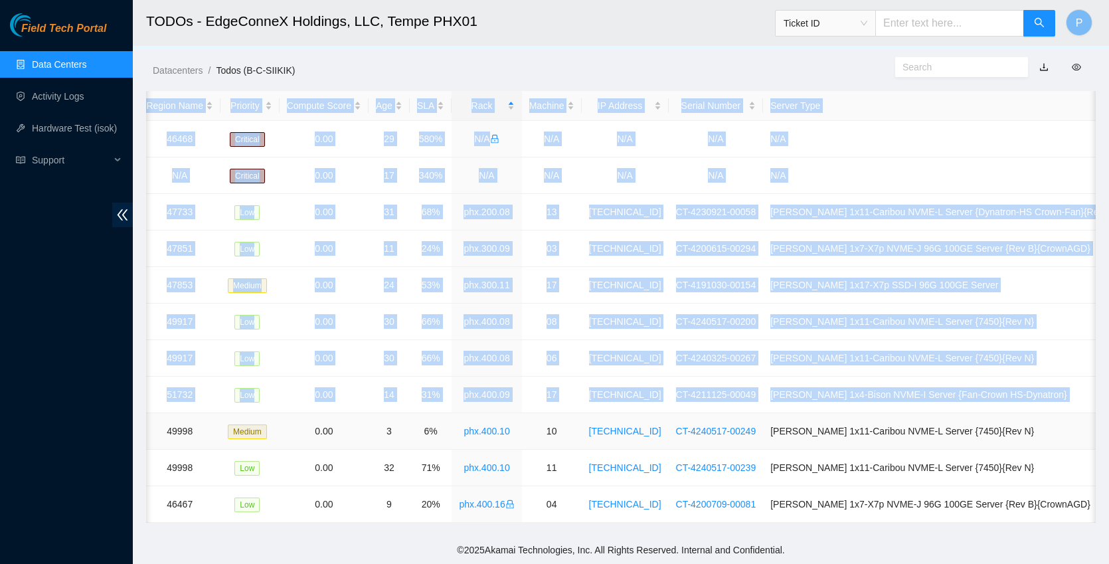
scroll to position [0, 260]
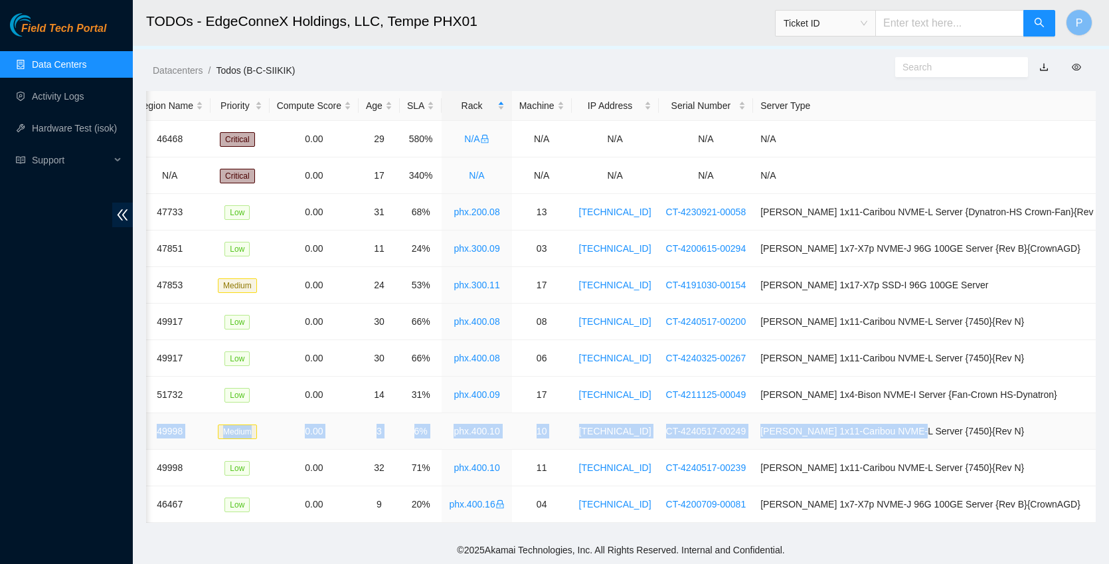
drag, startPoint x: 338, startPoint y: 422, endPoint x: 940, endPoint y: 422, distance: 602.2
click at [940, 422] on tr "B-V-5WXY0M5 SDN-PHX 49998 Medium 0.00 3 6% phx.400.10 10 [TECHNICAL_ID] CT-4240…" at bounding box center [500, 431] width 1228 height 37
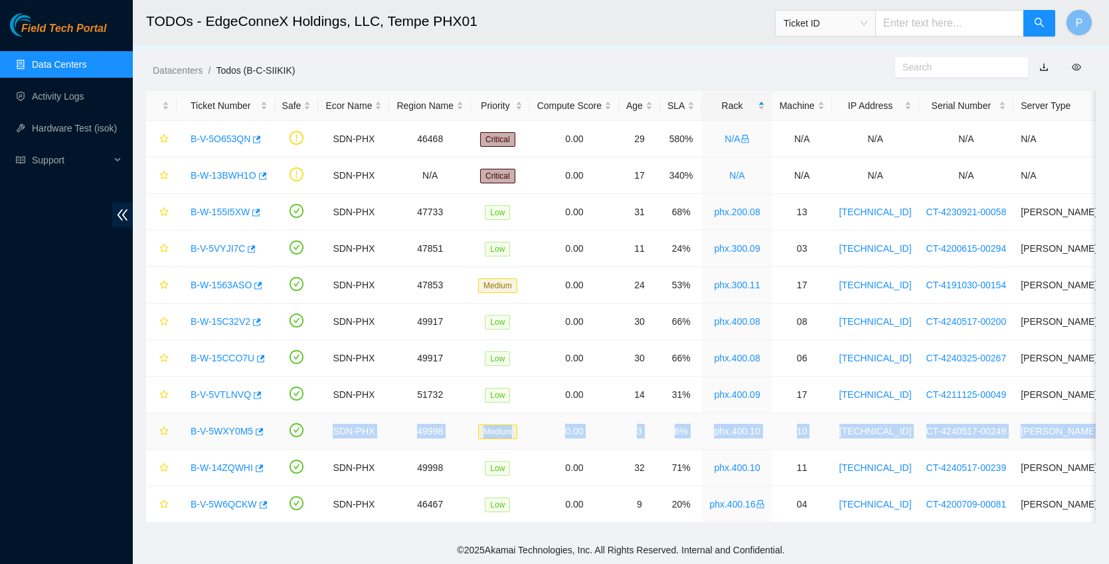
click at [216, 426] on link "B-V-5WXY0M5" at bounding box center [222, 431] width 62 height 11
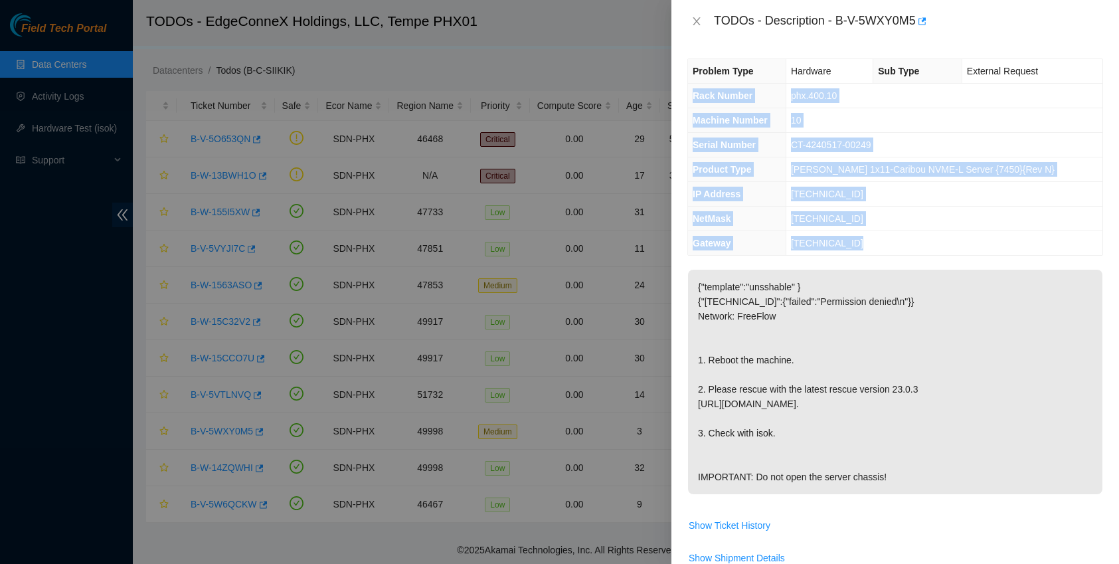
drag, startPoint x: 691, startPoint y: 94, endPoint x: 885, endPoint y: 240, distance: 242.3
click at [885, 240] on tbody "Problem Type Hardware Sub Type External Request Rack Number phx.400.10 Machine …" at bounding box center [895, 157] width 414 height 196
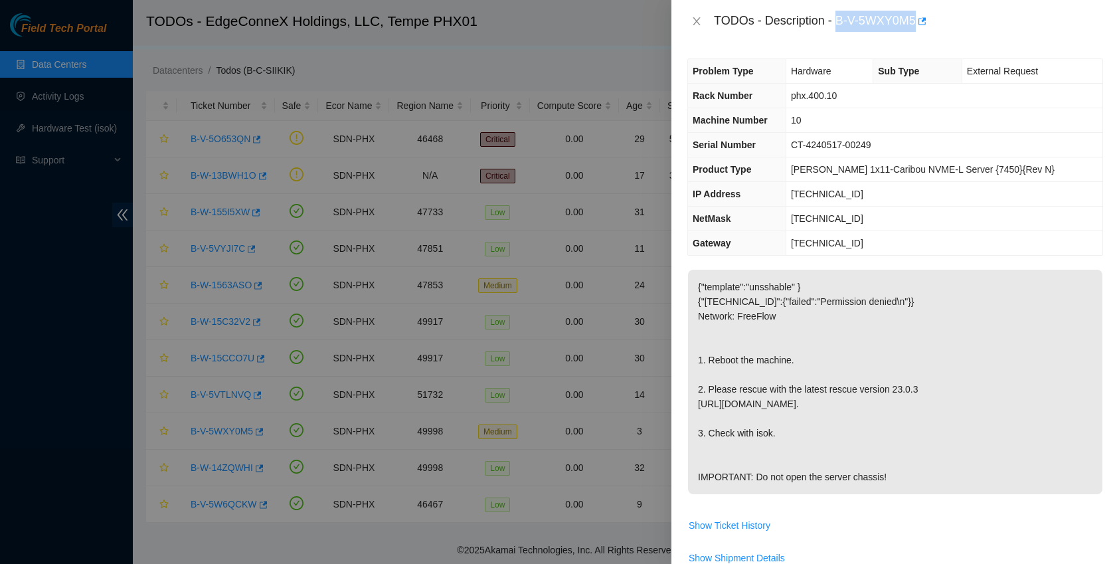
drag, startPoint x: 840, startPoint y: 20, endPoint x: 920, endPoint y: 21, distance: 80.4
click at [920, 21] on div "TODOs - Description - B-V-5WXY0M5" at bounding box center [908, 21] width 389 height 21
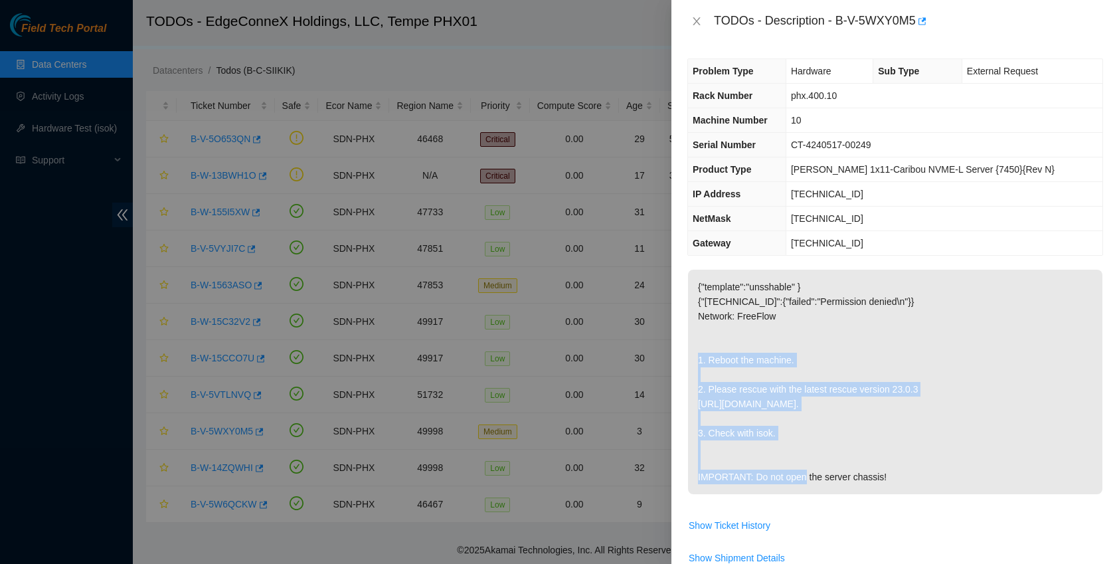
drag, startPoint x: 693, startPoint y: 361, endPoint x: 828, endPoint y: 436, distance: 153.9
click at [828, 436] on p "{"template":"unsshable" } {"[TECHNICAL_ID]":{"failed":"Permission denied\n"}} N…" at bounding box center [895, 382] width 414 height 224
click at [696, 23] on icon "close" at bounding box center [696, 21] width 11 height 11
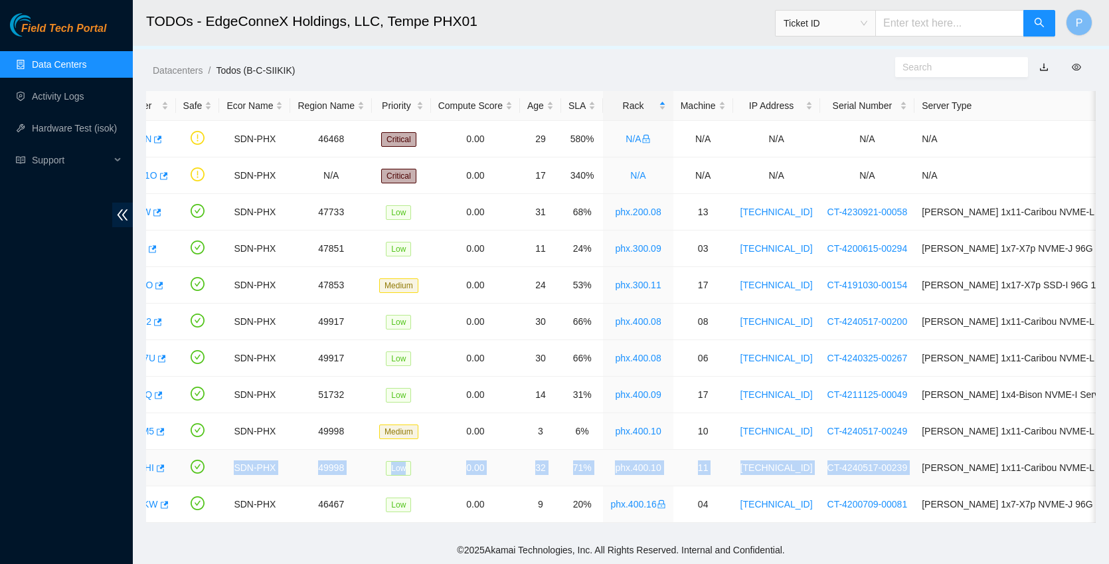
scroll to position [0, 260]
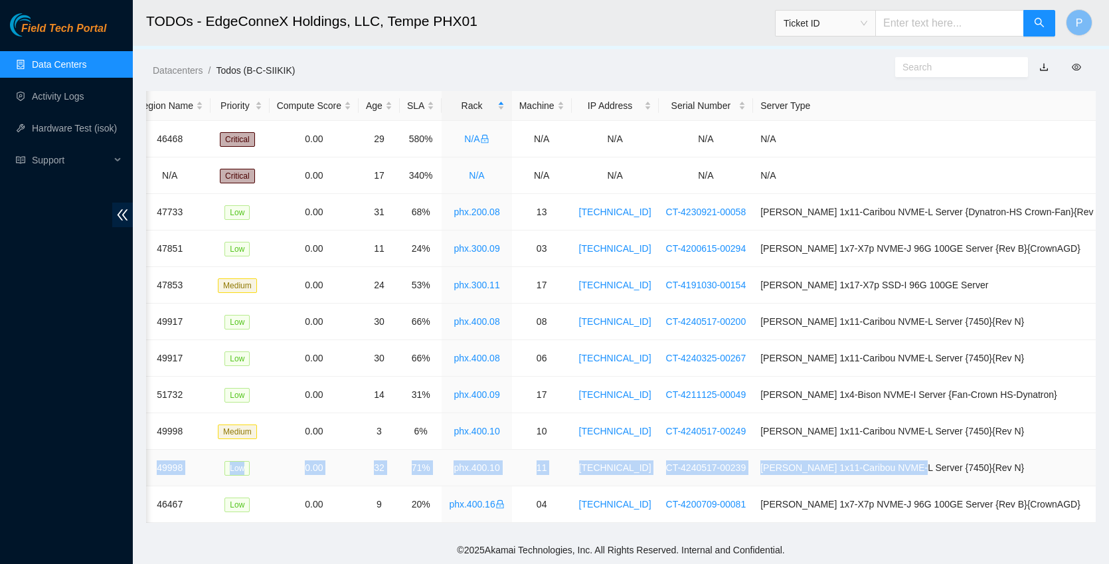
drag, startPoint x: 337, startPoint y: 456, endPoint x: 940, endPoint y: 452, distance: 602.9
click at [940, 452] on tr "B-W-14ZQWHI SDN-PHX 49998 Low 0.00 32 71% phx.400.10 11 [TECHNICAL_ID] CT-42405…" at bounding box center [500, 468] width 1228 height 37
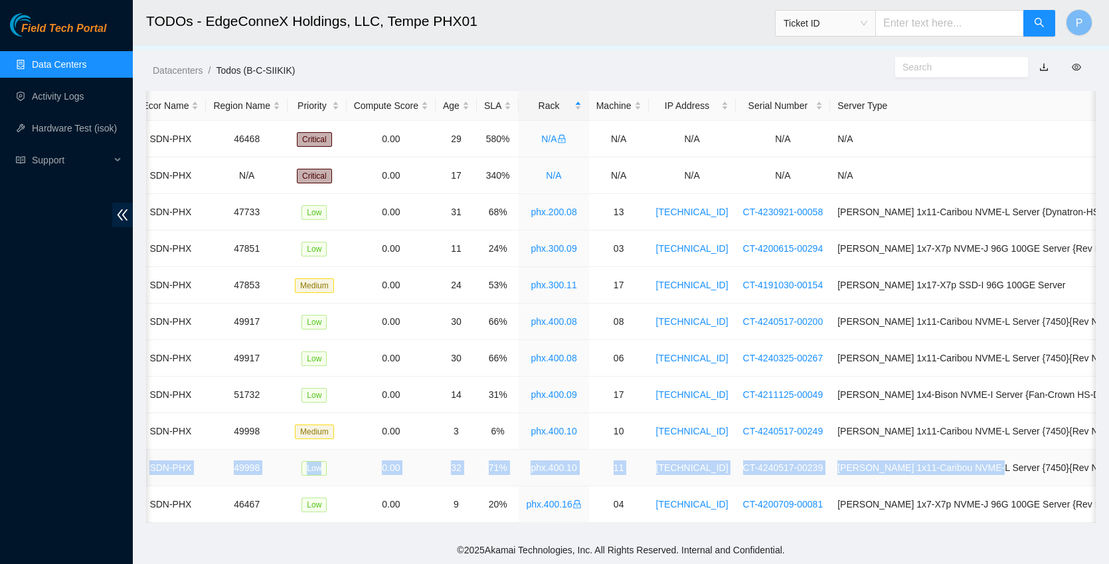
scroll to position [0, 0]
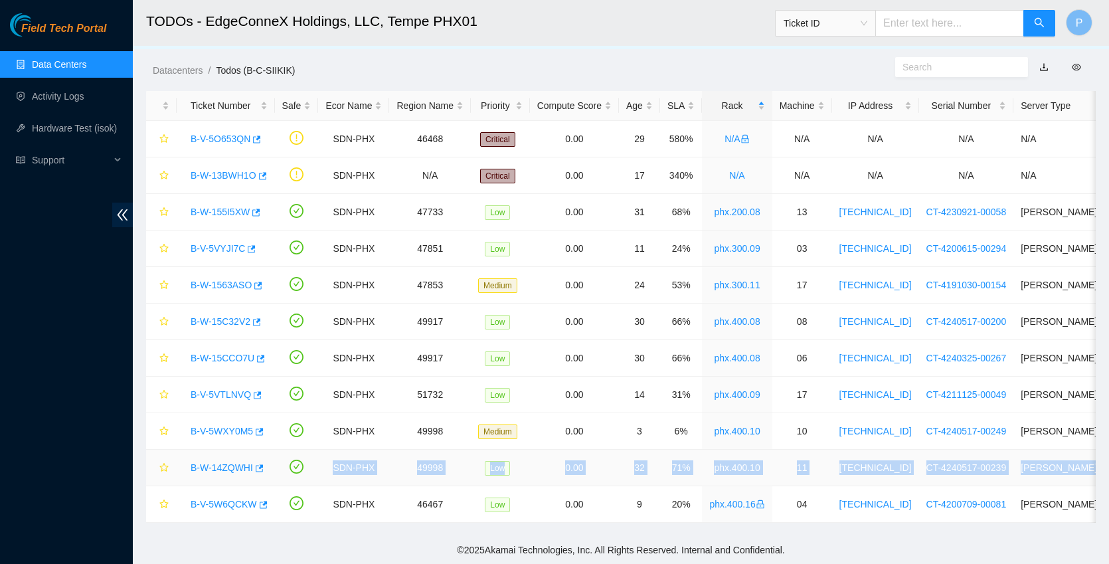
click at [244, 462] on link "B-W-14ZQWHI" at bounding box center [222, 467] width 62 height 11
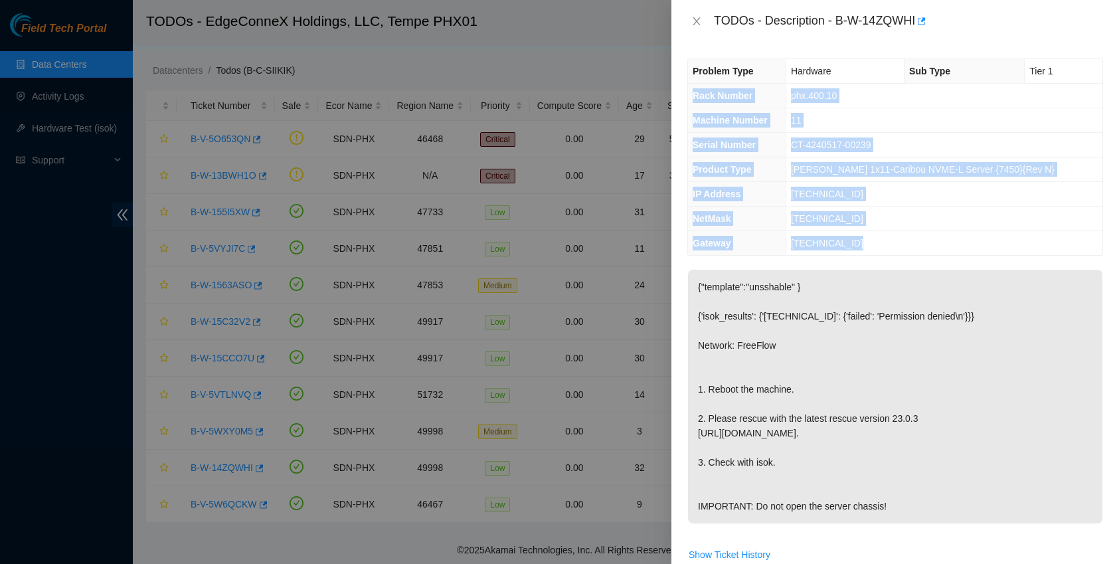
drag, startPoint x: 694, startPoint y: 98, endPoint x: 908, endPoint y: 241, distance: 257.4
click at [908, 241] on tbody "Problem Type Hardware Sub Type Tier 1 Rack Number phx.400.10 Machine Number 11 …" at bounding box center [895, 157] width 414 height 196
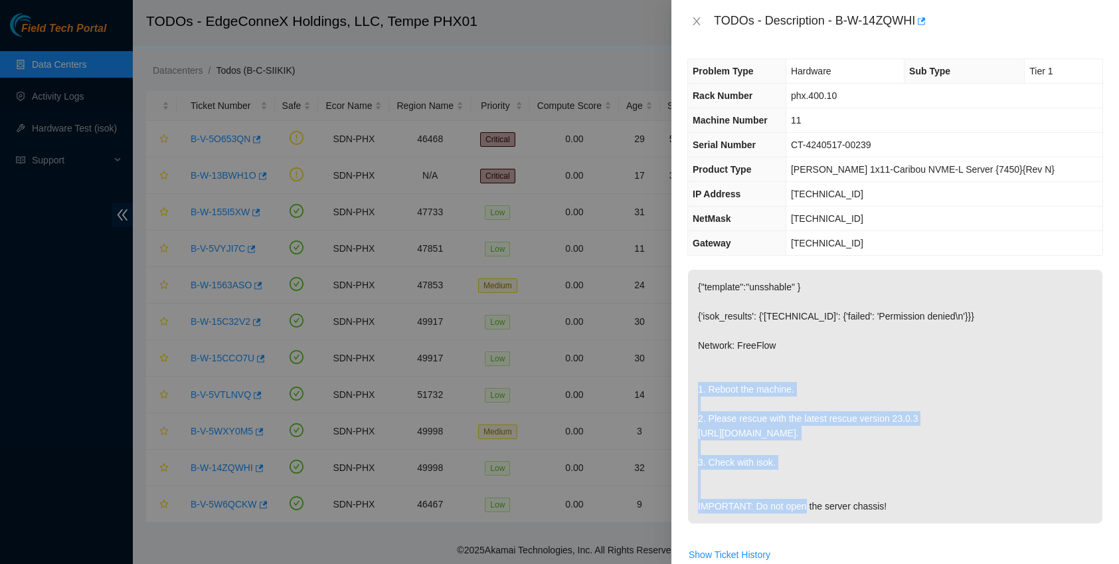
drag, startPoint x: 695, startPoint y: 383, endPoint x: 815, endPoint y: 460, distance: 142.7
click at [815, 460] on p "{"template":"unsshable" } {'isok_results': {'[TECHNICAL_ID]': {'failed': 'Permi…" at bounding box center [895, 397] width 414 height 254
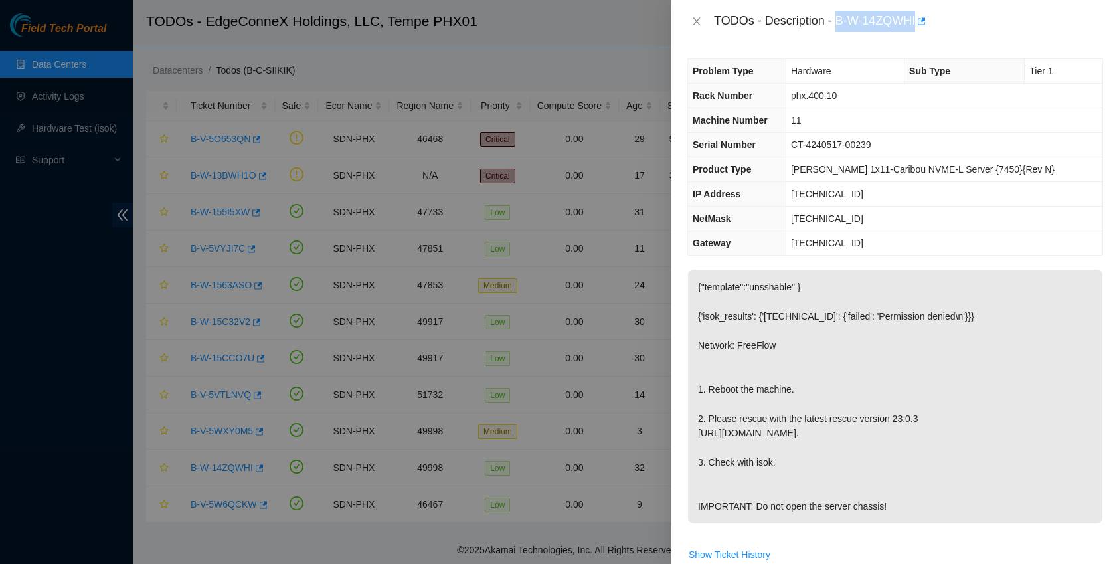
drag, startPoint x: 840, startPoint y: 23, endPoint x: 920, endPoint y: 26, distance: 80.4
click at [920, 26] on div "TODOs - Description - B-W-14ZQWHI" at bounding box center [908, 21] width 389 height 21
click at [694, 15] on div "TODOs - Description - B-W-14ZQWHI" at bounding box center [895, 21] width 416 height 21
click at [695, 21] on icon "close" at bounding box center [696, 21] width 11 height 11
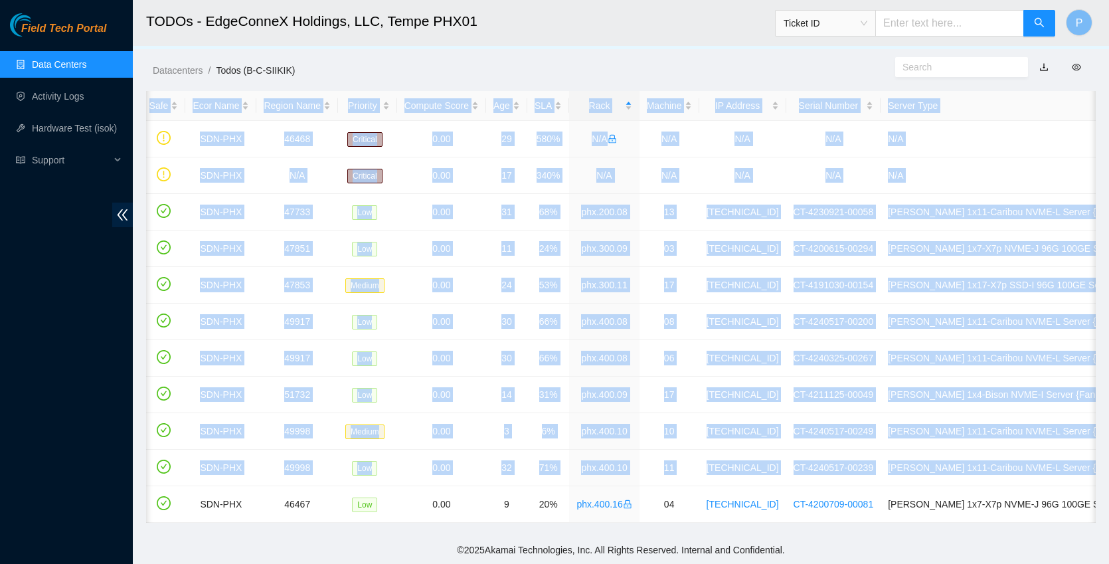
scroll to position [0, 260]
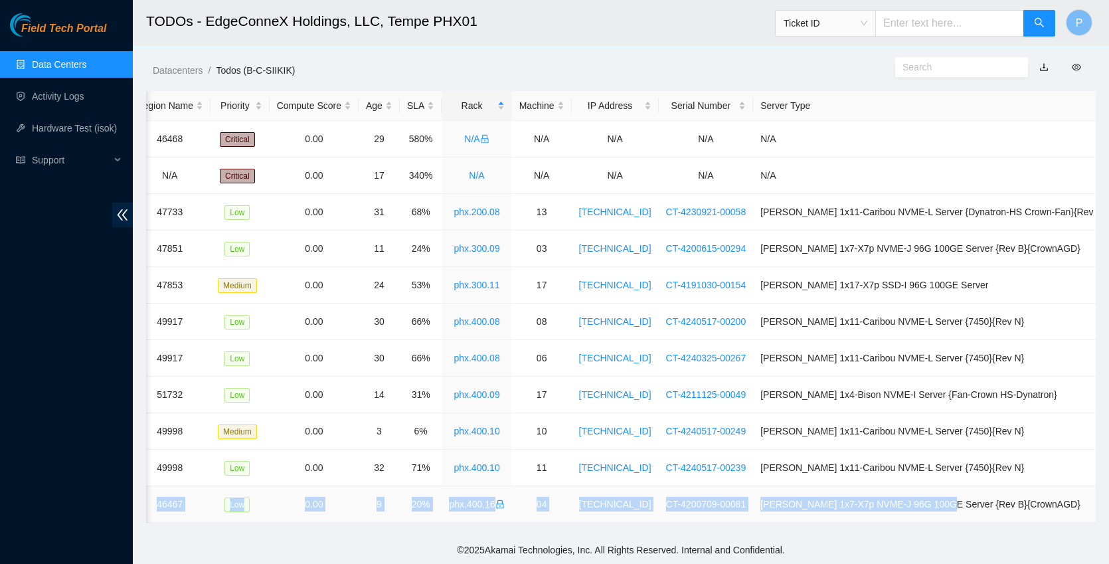
drag, startPoint x: 337, startPoint y: 494, endPoint x: 970, endPoint y: 498, distance: 633.4
click at [970, 498] on tr "B-V-5W6QCKW SDN-PHX 46467 Low 0.00 9 20% phx.400.16 04 [TECHNICAL_ID] CT-420070…" at bounding box center [500, 504] width 1228 height 37
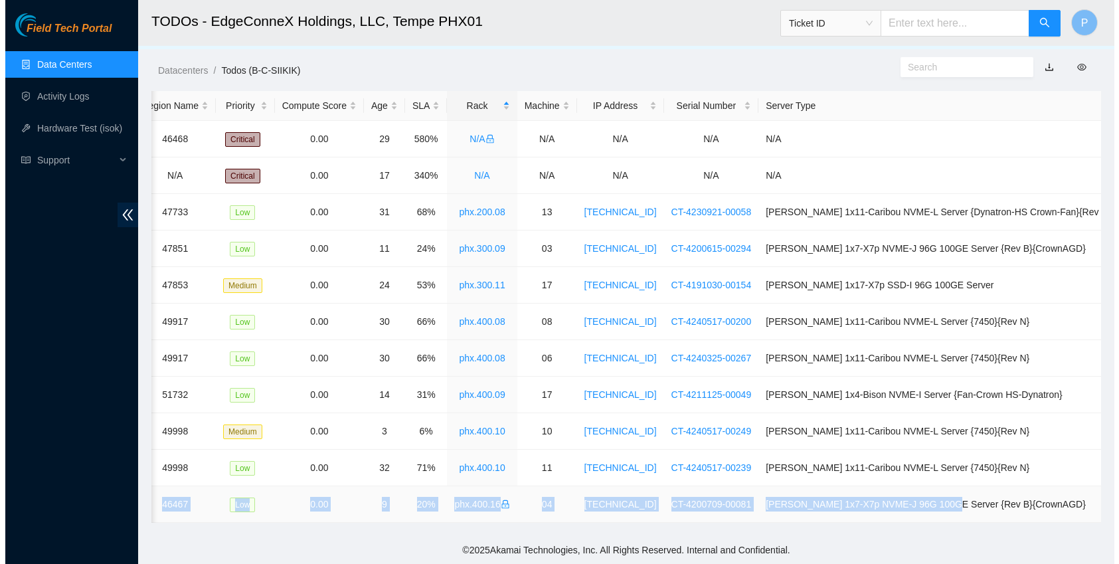
scroll to position [0, 0]
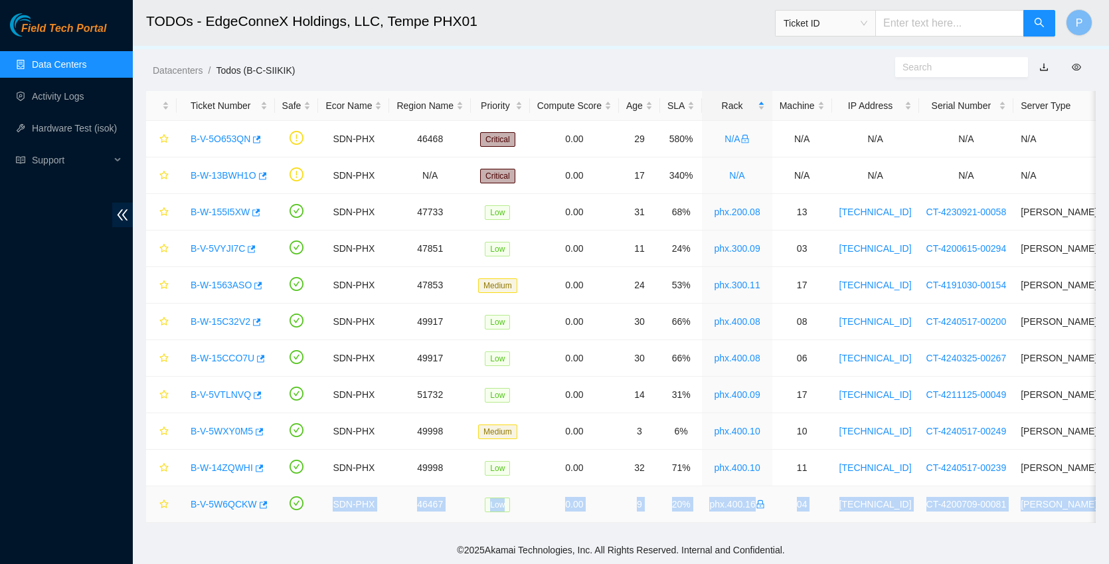
click at [234, 499] on link "B-V-5W6QCKW" at bounding box center [224, 504] width 66 height 11
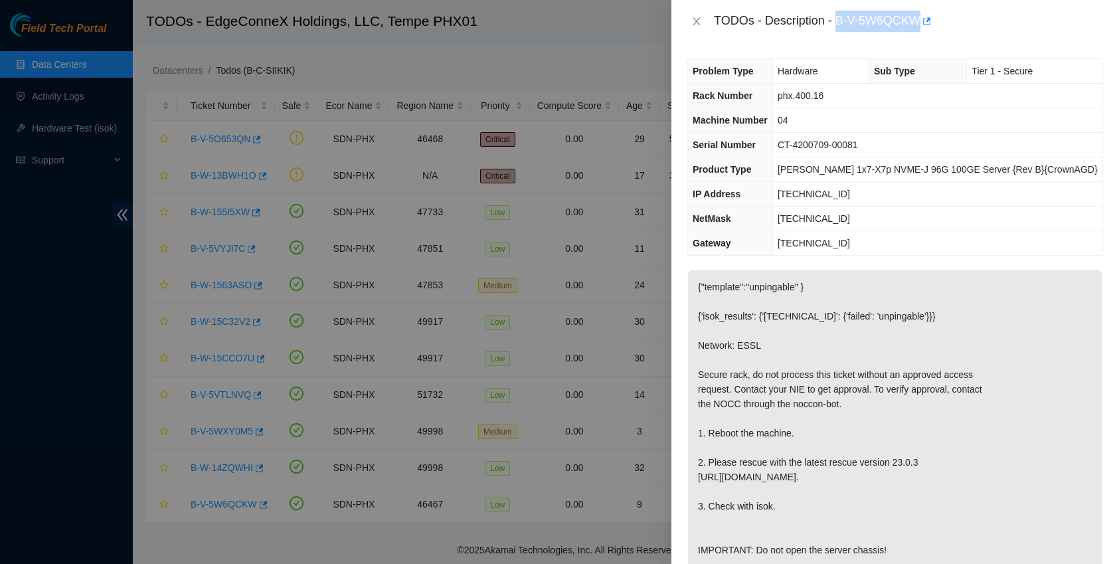
drag, startPoint x: 839, startPoint y: 19, endPoint x: 922, endPoint y: 21, distance: 83.0
click at [922, 21] on div "TODOs - Description - B-V-5W6QCKW" at bounding box center [908, 21] width 389 height 21
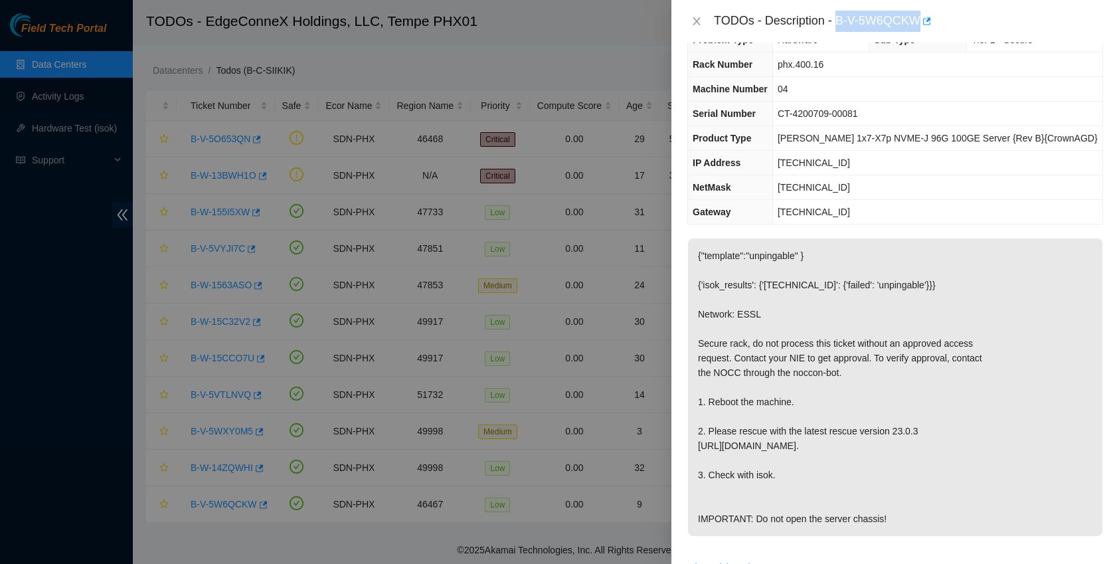
scroll to position [43, 0]
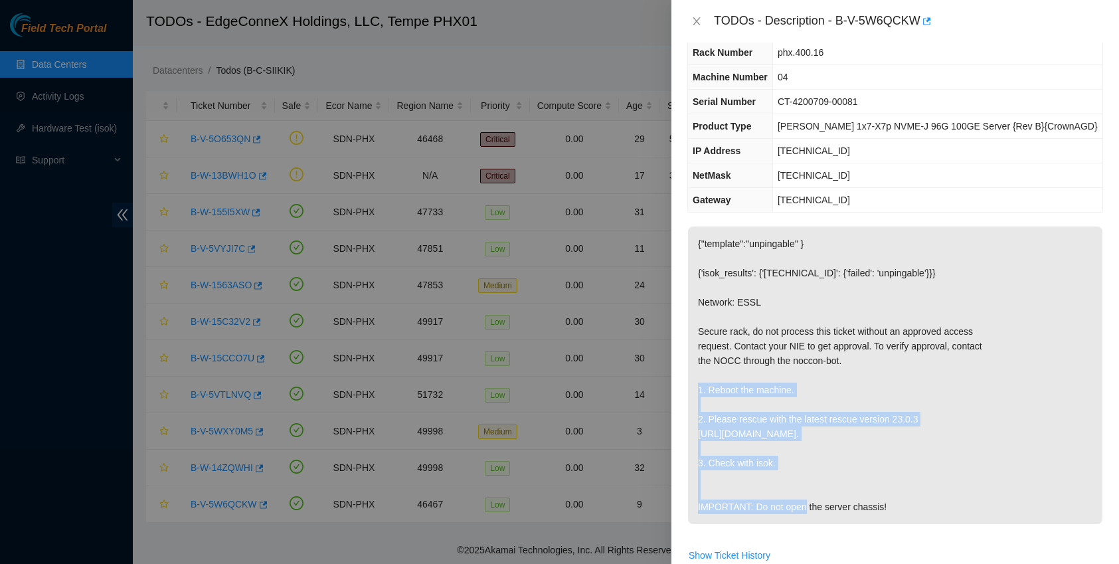
drag, startPoint x: 696, startPoint y: 388, endPoint x: 809, endPoint y: 469, distance: 138.4
click at [809, 469] on p "{"template":"unpingable" } {'isok_results': {'[TECHNICAL_ID]': {'failed': 'unpi…" at bounding box center [895, 374] width 414 height 297
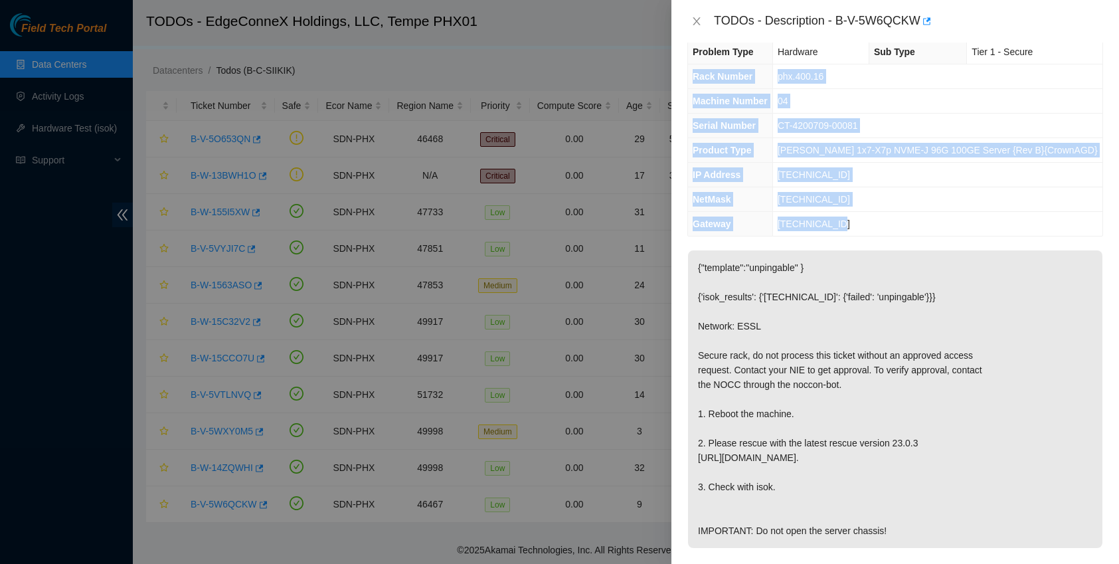
drag, startPoint x: 693, startPoint y: 78, endPoint x: 859, endPoint y: 219, distance: 218.6
click at [859, 219] on tbody "Problem Type Hardware Sub Type Tier 1 - Secure Rack Number phx.400.16 Machine N…" at bounding box center [895, 138] width 414 height 196
click at [692, 18] on icon "close" at bounding box center [696, 21] width 11 height 11
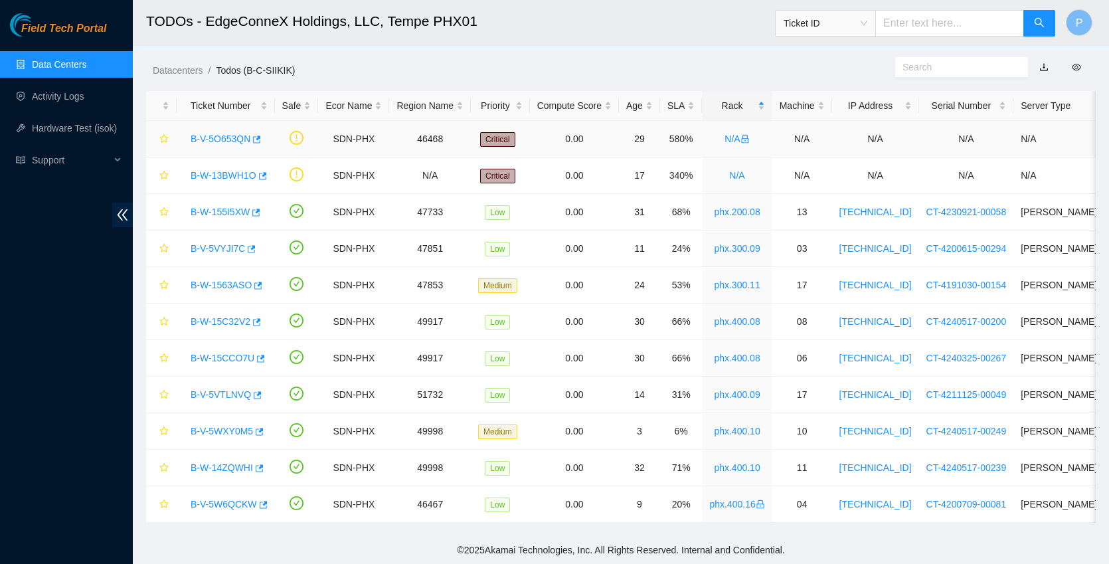
click at [233, 133] on link "B-V-5O653QN" at bounding box center [221, 138] width 60 height 11
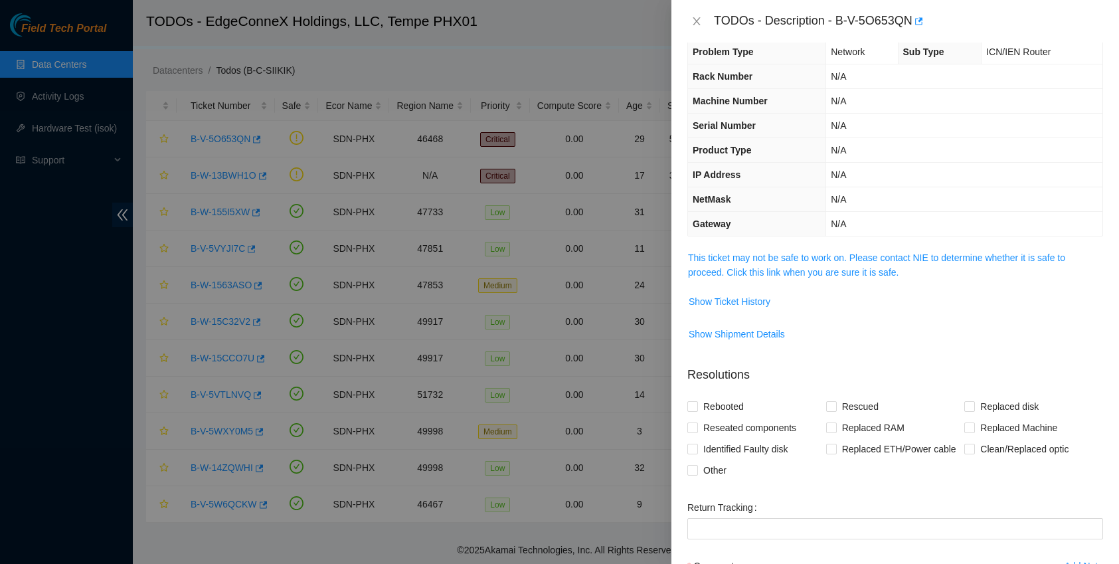
click at [777, 263] on span "This ticket may not be safe to work on. Please contact NIE to determine whether…" at bounding box center [895, 264] width 414 height 29
click at [787, 258] on link "This ticket may not be safe to work on. Please contact NIE to determine whether…" at bounding box center [876, 264] width 377 height 25
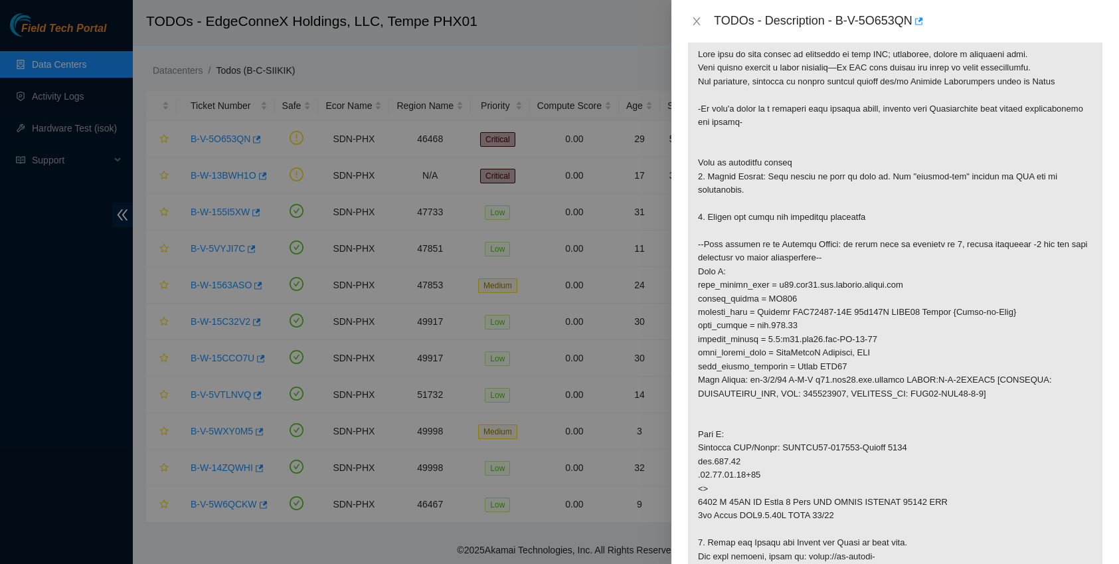
scroll to position [232, 0]
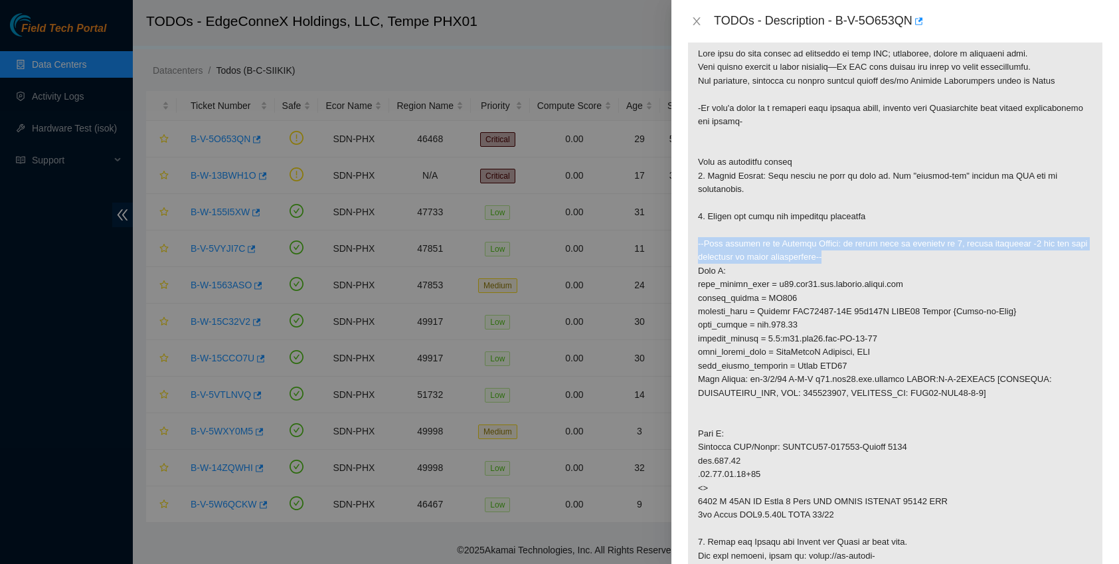
drag, startPoint x: 857, startPoint y: 271, endPoint x: 696, endPoint y: 256, distance: 162.1
click at [696, 256] on p at bounding box center [895, 379] width 414 height 685
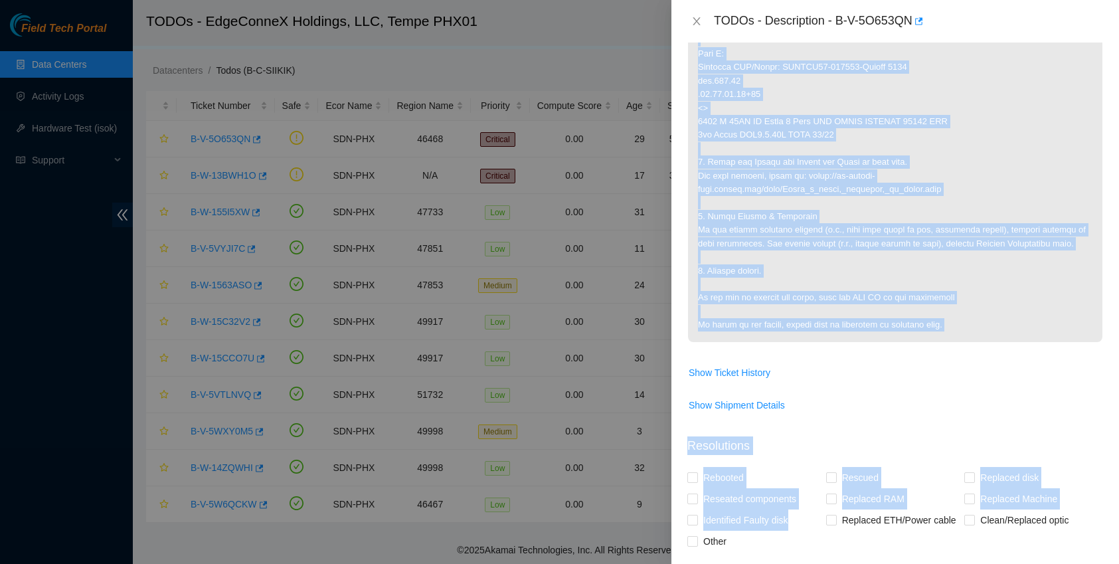
scroll to position [618, 0]
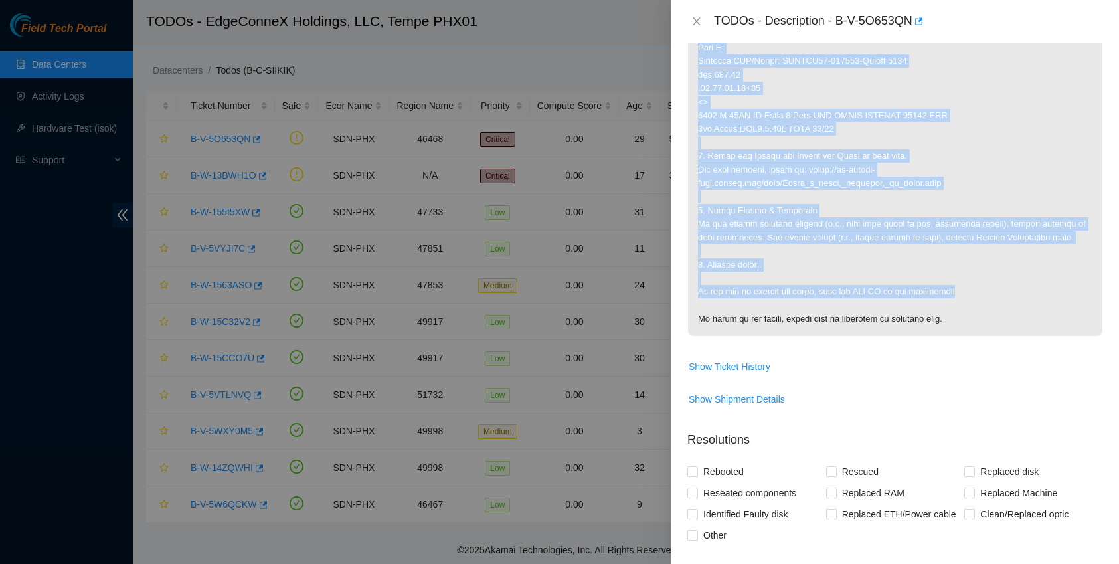
drag, startPoint x: 695, startPoint y: 283, endPoint x: 990, endPoint y: 317, distance: 297.5
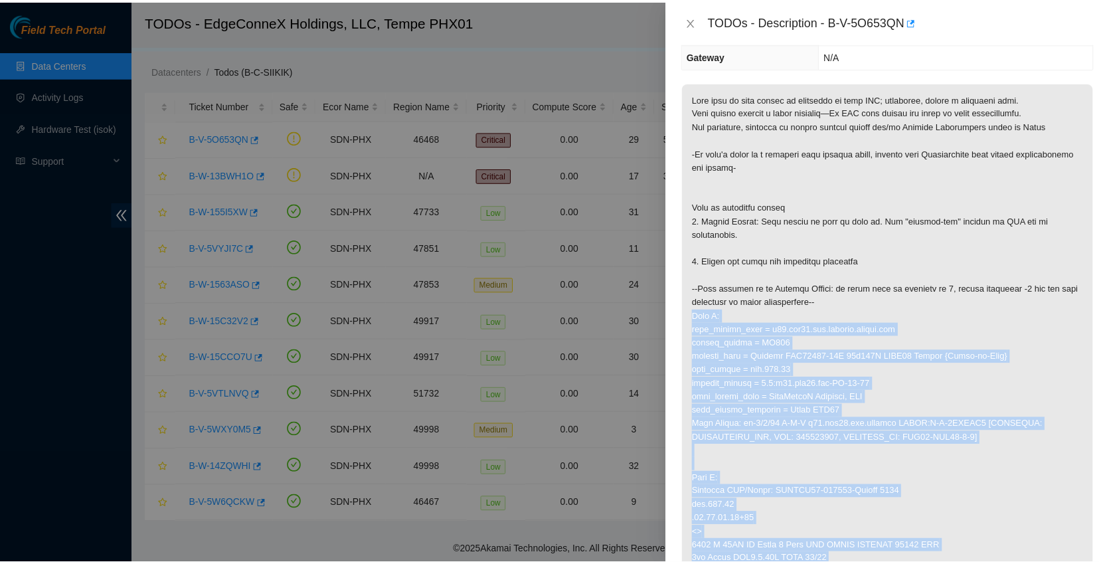
scroll to position [190, 0]
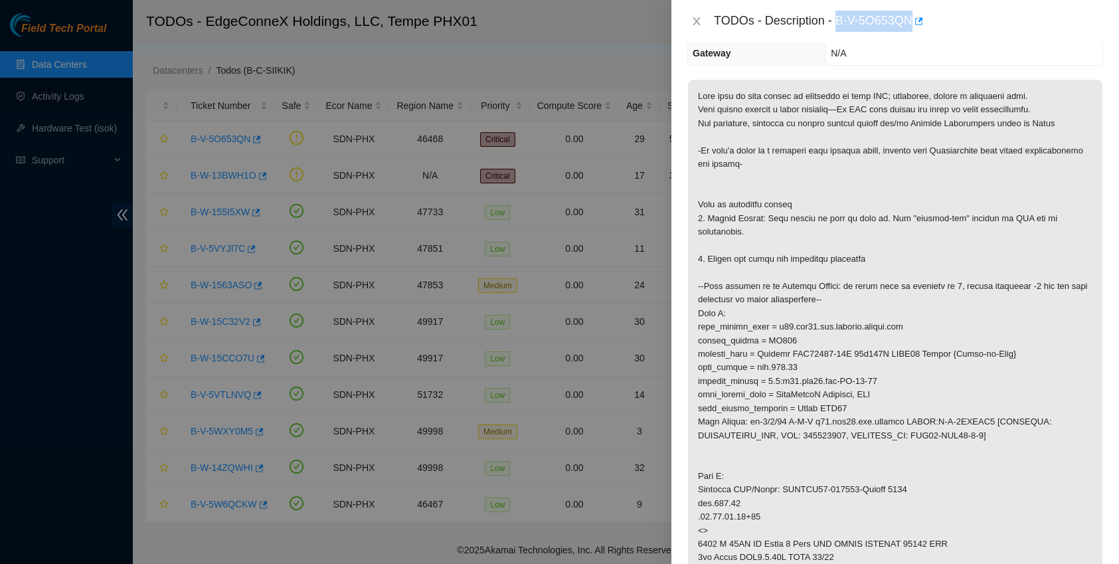
drag, startPoint x: 839, startPoint y: 18, endPoint x: 917, endPoint y: 17, distance: 77.7
click at [917, 17] on div "TODOs - Description - B-V-5O653QN" at bounding box center [908, 21] width 389 height 21
click at [701, 23] on icon "close" at bounding box center [696, 21] width 11 height 11
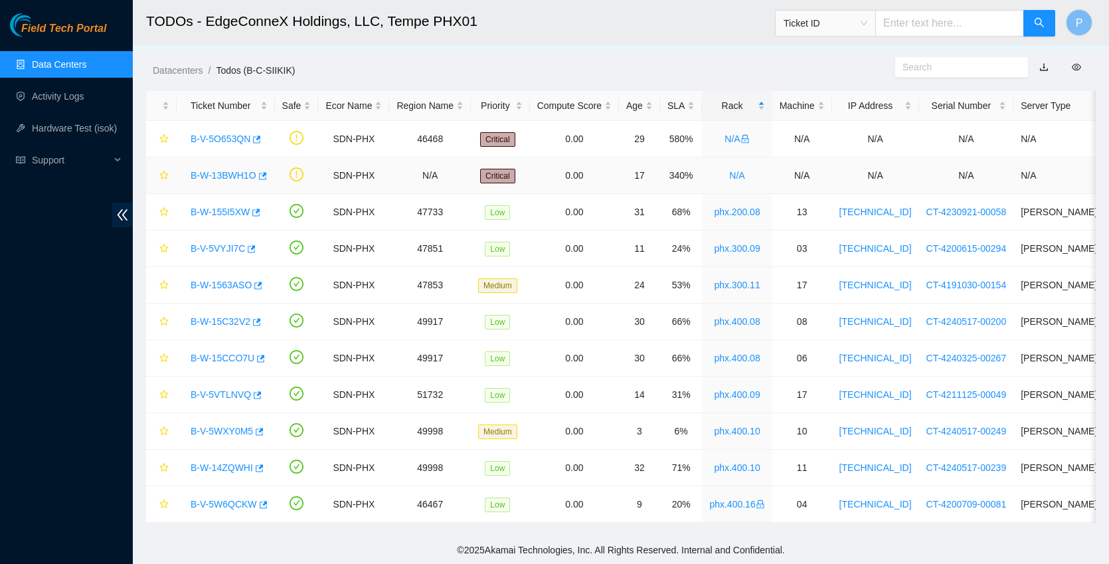
click at [223, 170] on link "B-W-13BWH1O" at bounding box center [224, 175] width 66 height 11
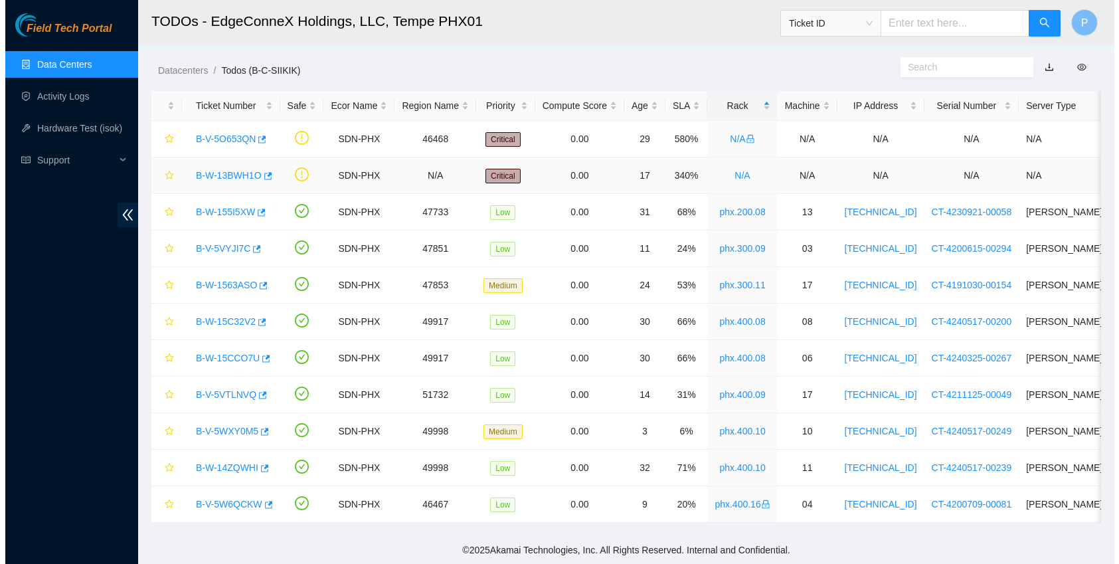
scroll to position [156, 0]
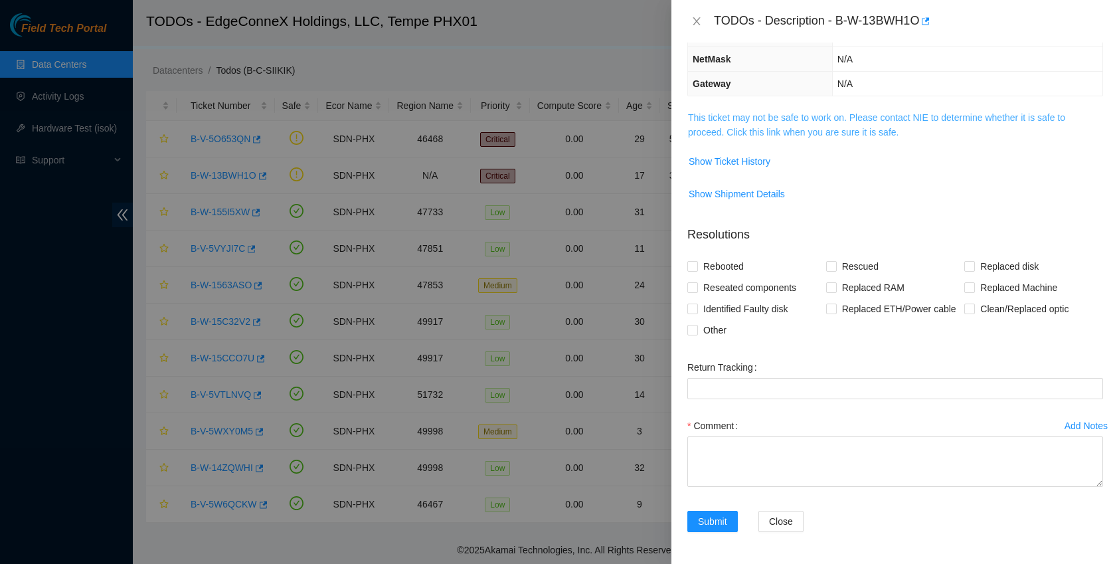
click at [788, 112] on link "This ticket may not be safe to work on. Please contact NIE to determine whether…" at bounding box center [876, 124] width 377 height 25
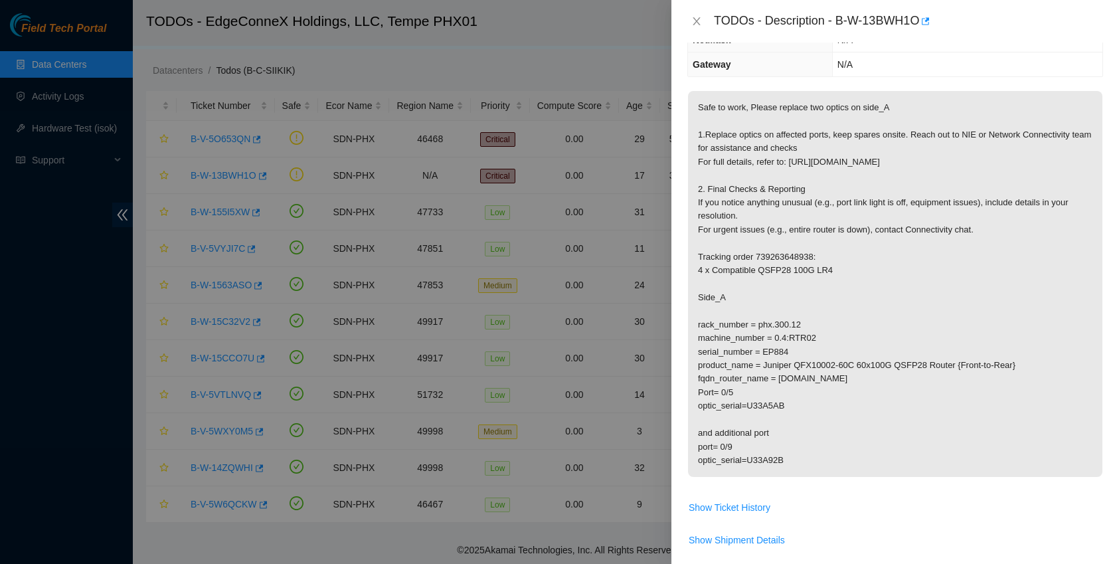
scroll to position [151, 0]
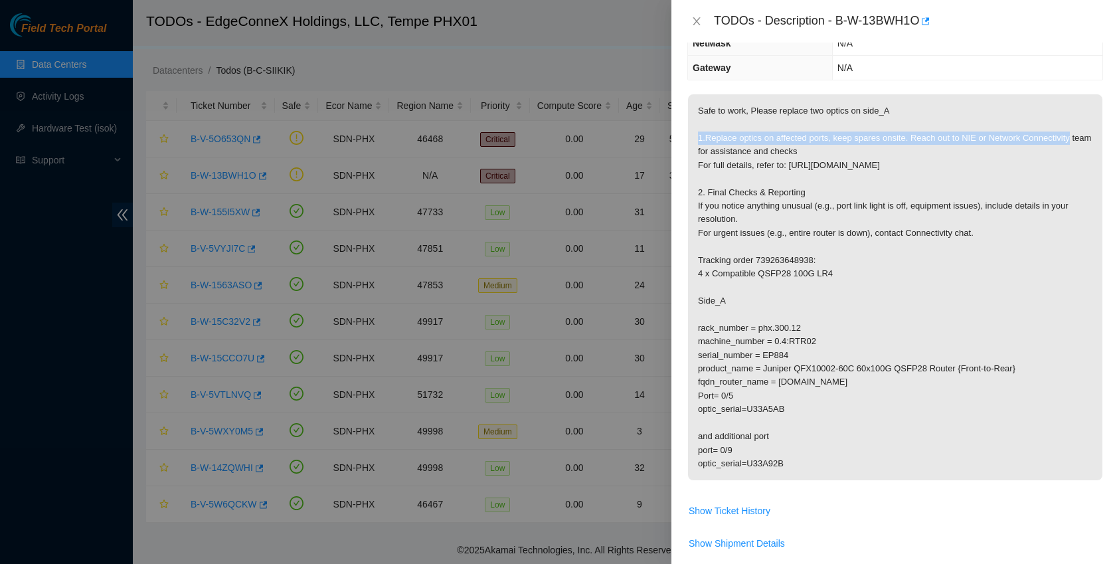
drag, startPoint x: 692, startPoint y: 135, endPoint x: 748, endPoint y: 152, distance: 58.2
click at [748, 152] on p "Safe to work, Please replace two optics on side_A 1.Replace optics on affected …" at bounding box center [895, 287] width 414 height 386
drag, startPoint x: 752, startPoint y: 110, endPoint x: 843, endPoint y: 471, distance: 372.5
click at [843, 471] on p "Safe to work, Please replace two optics on side_A 1.Replace optics on affected …" at bounding box center [895, 287] width 414 height 386
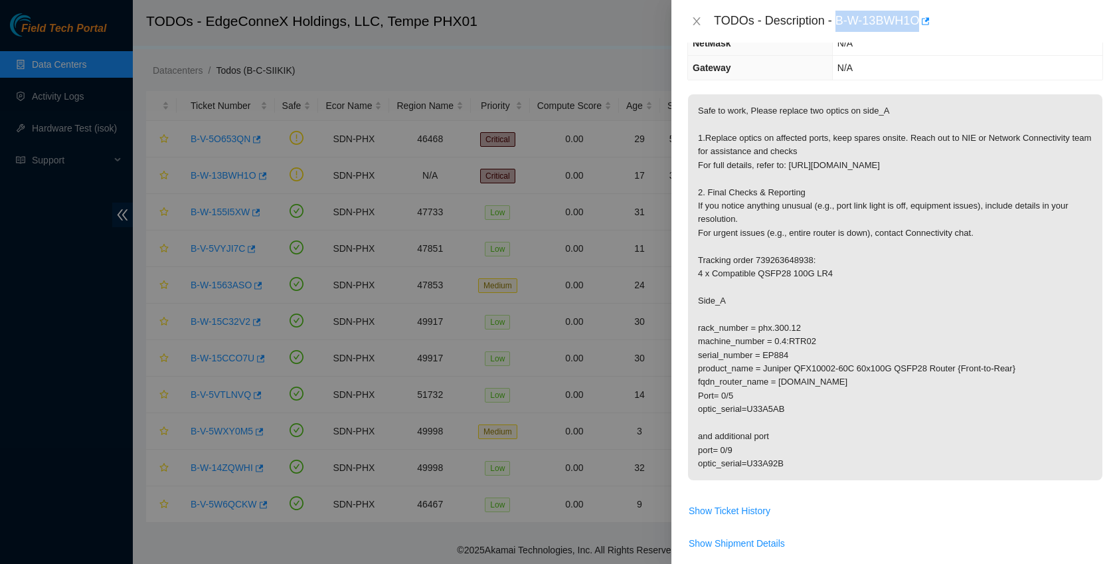
drag, startPoint x: 839, startPoint y: 20, endPoint x: 923, endPoint y: 21, distance: 84.3
click at [923, 21] on div "TODOs - Description - B-W-13BWH1O" at bounding box center [908, 21] width 389 height 21
